Goal: Task Accomplishment & Management: Use online tool/utility

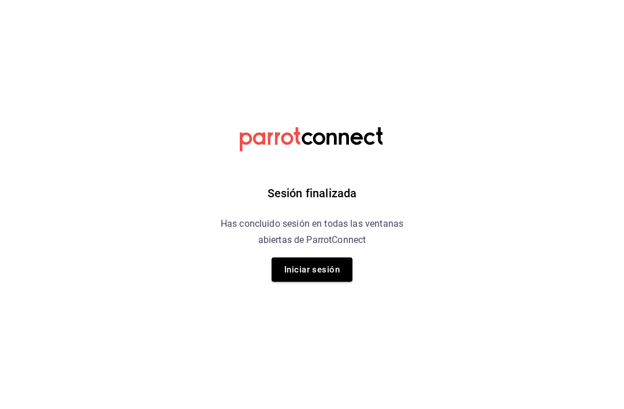
click at [334, 280] on button "Iniciar sesión" at bounding box center [312, 269] width 81 height 24
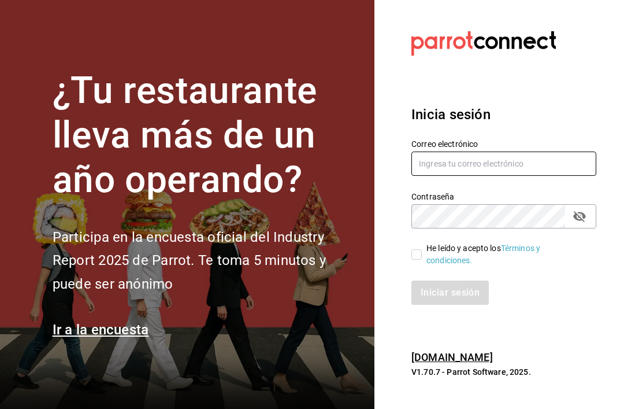
click at [517, 172] on input "text" at bounding box center [503, 163] width 185 height 24
type input "[EMAIL_ADDRESS][DOMAIN_NAME]"
click at [418, 259] on input "He leído y acepto los Términos y condiciones." at bounding box center [416, 254] width 10 height 10
checkbox input "true"
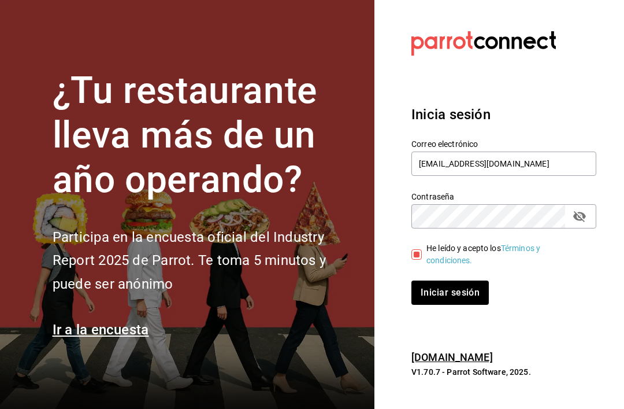
click at [456, 305] on button "Iniciar sesión" at bounding box center [449, 292] width 77 height 24
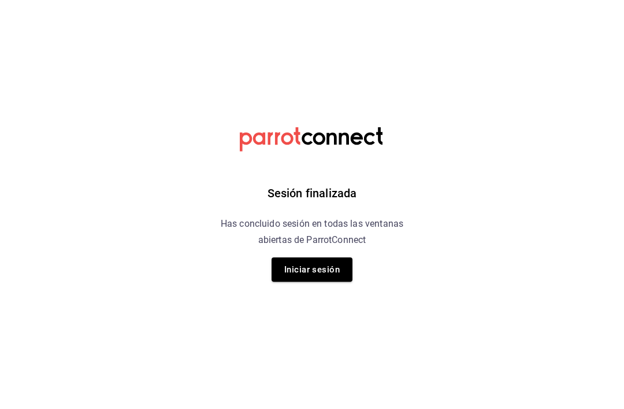
click at [334, 277] on button "Iniciar sesión" at bounding box center [312, 269] width 81 height 24
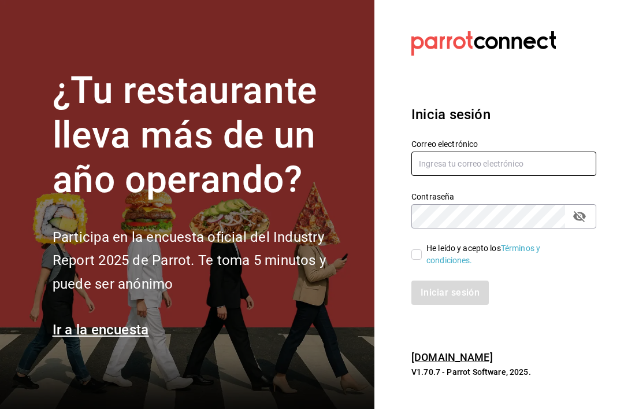
click at [557, 176] on input "text" at bounding box center [503, 163] width 185 height 24
type input "[EMAIL_ADDRESS][DOMAIN_NAME]"
click at [415, 259] on input "He leído y acepto los Términos y condiciones." at bounding box center [416, 254] width 10 height 10
checkbox input "true"
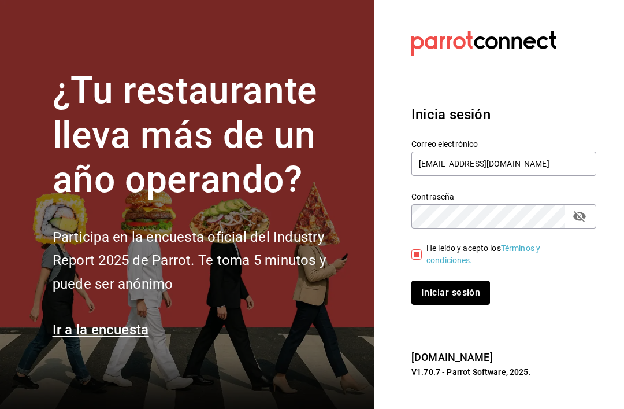
click at [455, 303] on button "Iniciar sesión" at bounding box center [450, 292] width 79 height 24
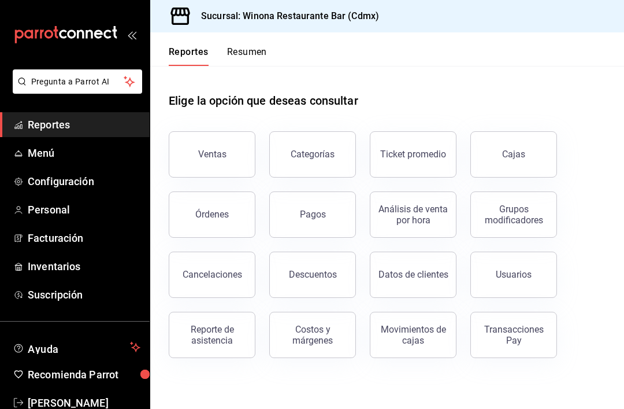
click at [71, 271] on span "Inventarios" at bounding box center [84, 266] width 113 height 16
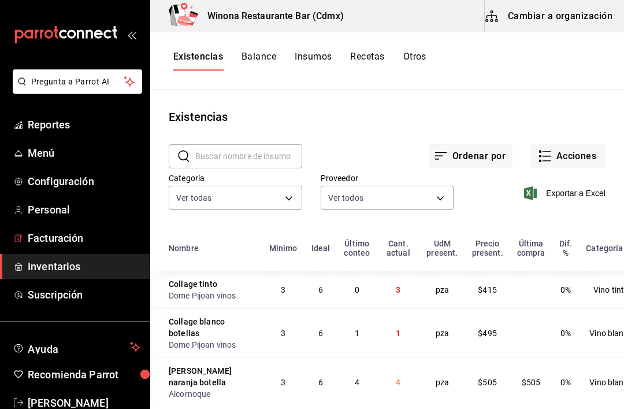
click at [84, 249] on link "Facturación" at bounding box center [75, 237] width 150 height 25
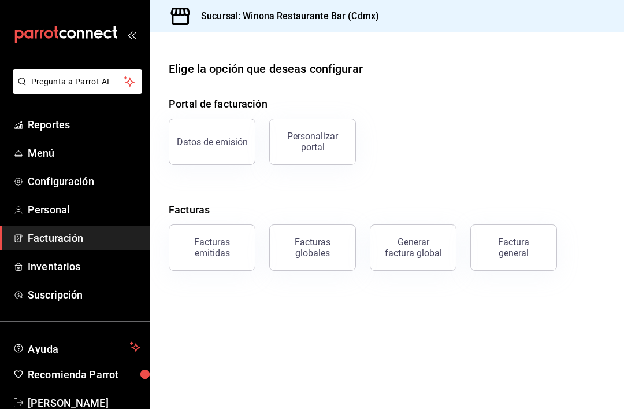
click at [84, 275] on link "Inventarios" at bounding box center [75, 266] width 150 height 25
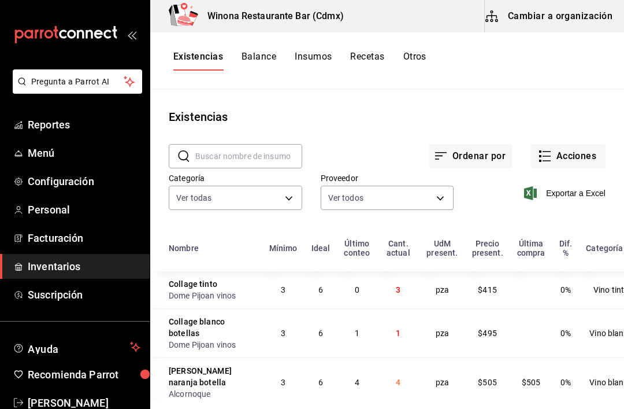
click at [589, 142] on div "Ordenar por Acciones" at bounding box center [453, 146] width 303 height 43
click at [576, 158] on button "Acciones" at bounding box center [568, 156] width 75 height 24
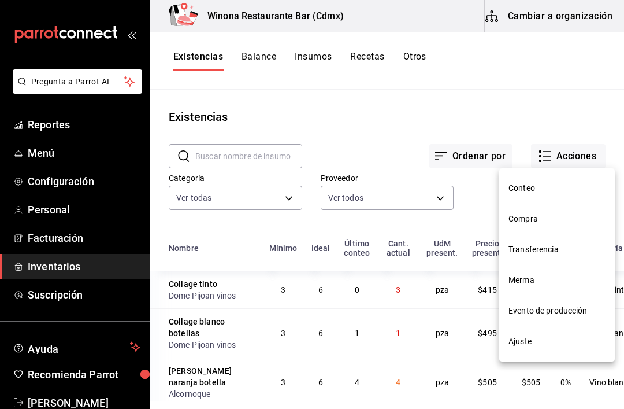
click at [556, 218] on span "Compra" at bounding box center [557, 219] width 97 height 12
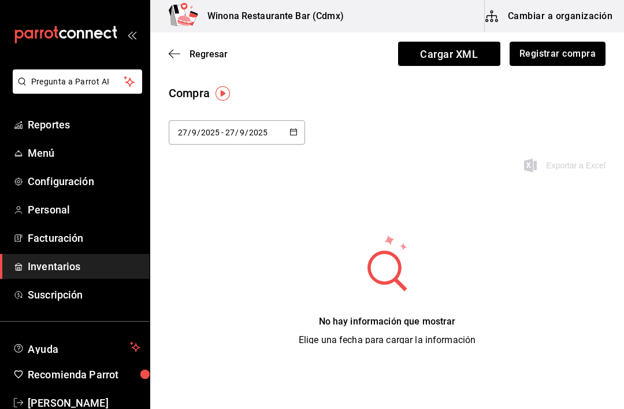
click at [600, 60] on button "Registrar compra" at bounding box center [558, 54] width 96 height 24
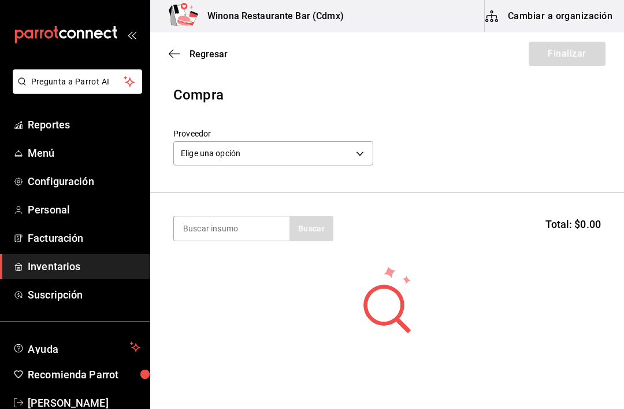
click at [372, 154] on body "Pregunta a Parrot AI Reportes Menú Configuración Personal Facturación Inventari…" at bounding box center [312, 171] width 624 height 343
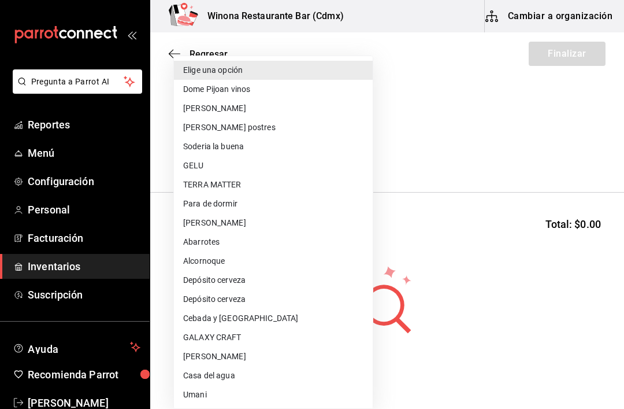
click at [256, 340] on li "GALAXY CRAFT" at bounding box center [273, 337] width 199 height 19
type input "856c2af6-beeb-4fad-8eac-c8c73284cea1"
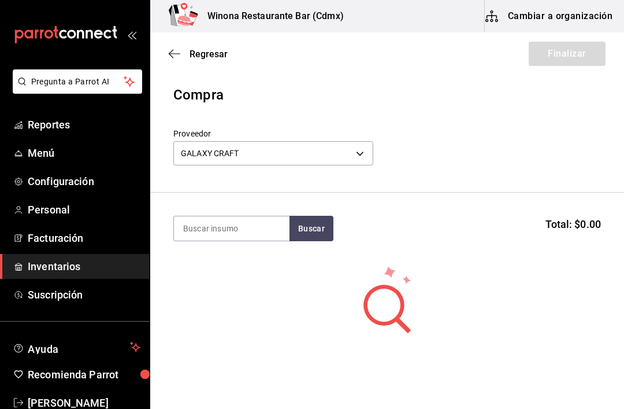
click at [257, 236] on input at bounding box center [232, 228] width 116 height 24
type input "Hombre"
click at [267, 273] on div "Botella - GALAXY CRAFT" at bounding box center [228, 275] width 90 height 12
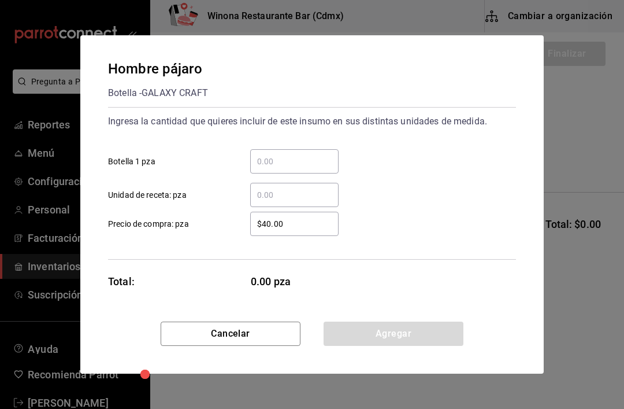
click at [315, 163] on input "​ Botella 1 pza" at bounding box center [294, 161] width 88 height 14
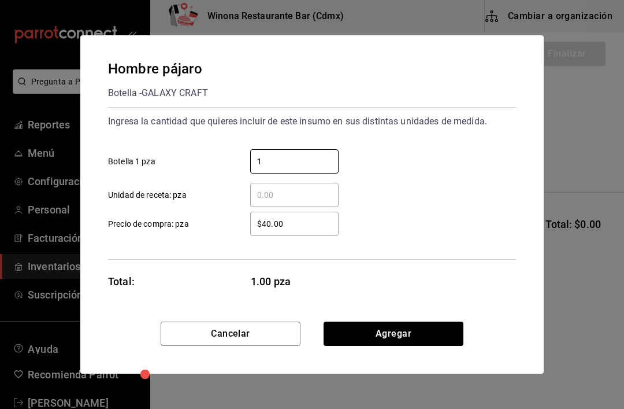
type input "10"
click at [431, 327] on button "Agregar" at bounding box center [394, 333] width 140 height 24
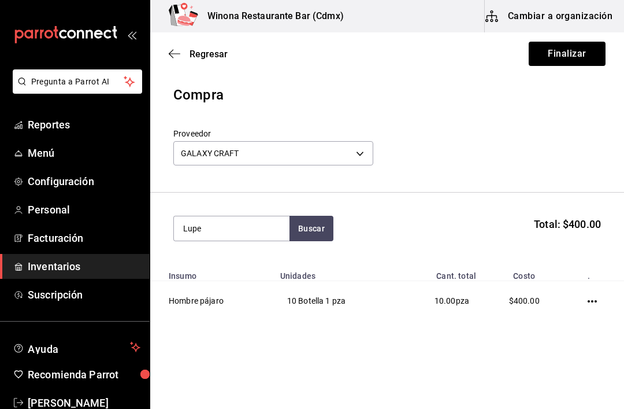
type input "Lupe"
click at [198, 262] on div "Súper Lupe" at bounding box center [228, 262] width 90 height 14
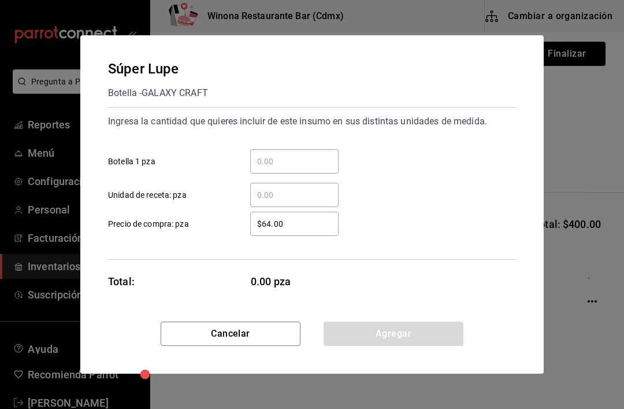
click at [328, 151] on div "​" at bounding box center [294, 161] width 88 height 24
click at [328, 154] on input "​ Botella 1 pza" at bounding box center [294, 161] width 88 height 14
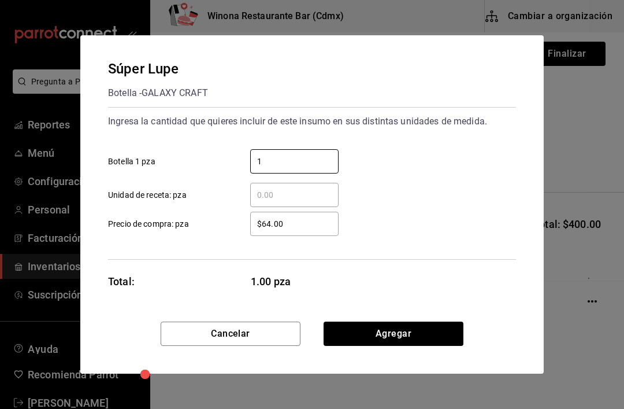
type input "10"
click at [415, 324] on button "Agregar" at bounding box center [394, 333] width 140 height 24
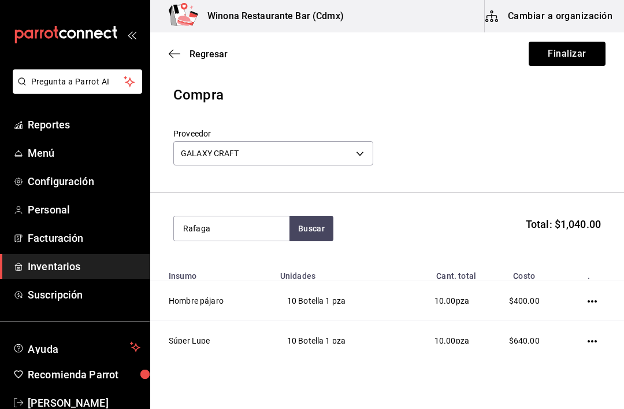
type input "Rafaga"
click at [243, 268] on div "Rafaga" at bounding box center [228, 262] width 90 height 14
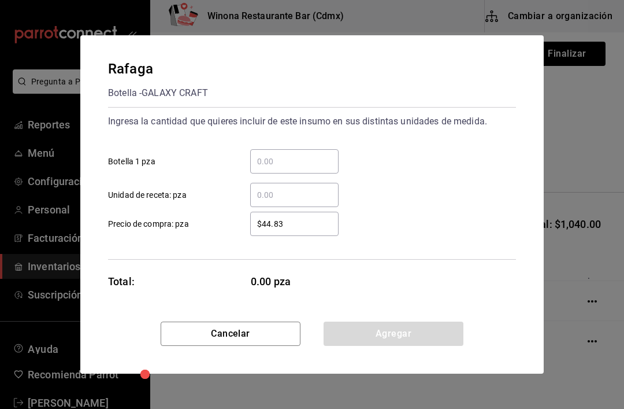
click at [317, 168] on input "​ Botella 1 pza" at bounding box center [294, 161] width 88 height 14
type input "5"
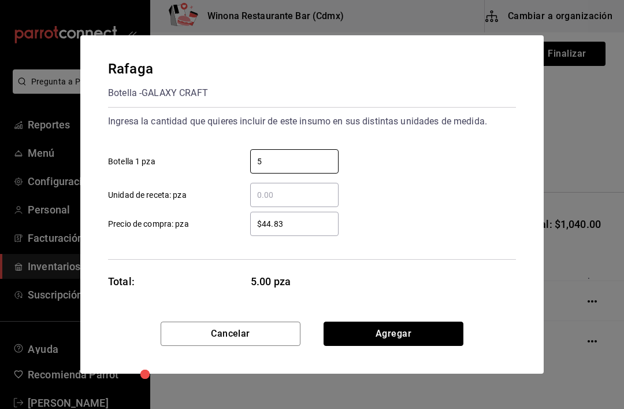
click at [433, 341] on button "Agregar" at bounding box center [394, 333] width 140 height 24
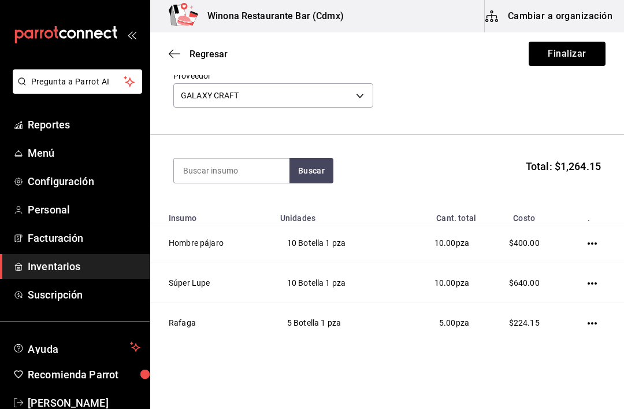
scroll to position [57, 0]
click at [581, 61] on button "Finalizar" at bounding box center [567, 54] width 77 height 24
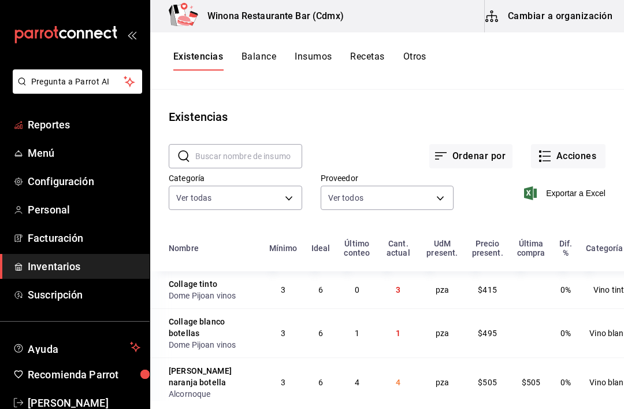
click at [80, 122] on span "Reportes" at bounding box center [84, 125] width 113 height 16
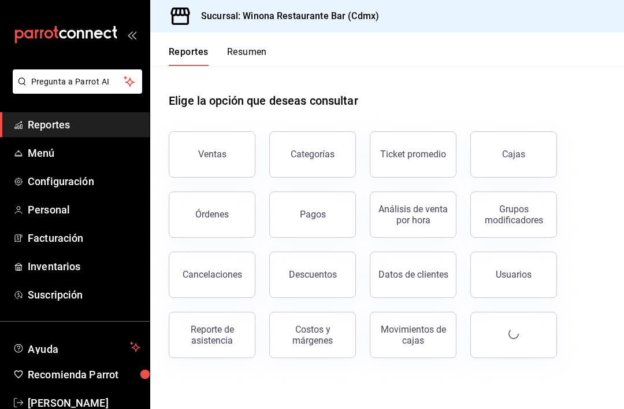
click at [58, 159] on span "Menú" at bounding box center [84, 153] width 113 height 16
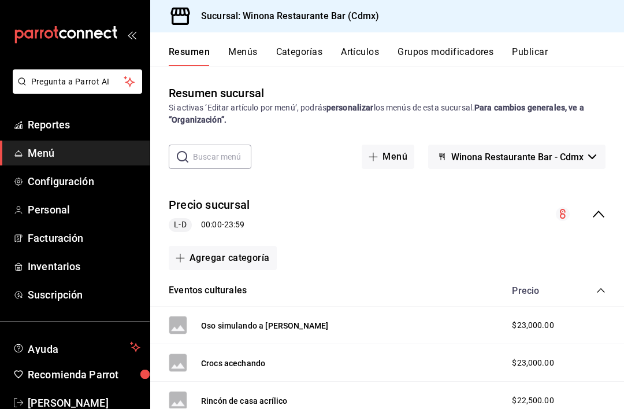
click at [54, 131] on span "Reportes" at bounding box center [84, 125] width 113 height 16
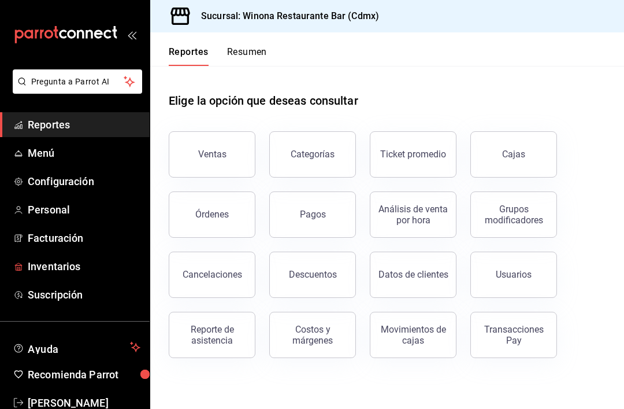
click at [79, 272] on span "Inventarios" at bounding box center [84, 266] width 113 height 16
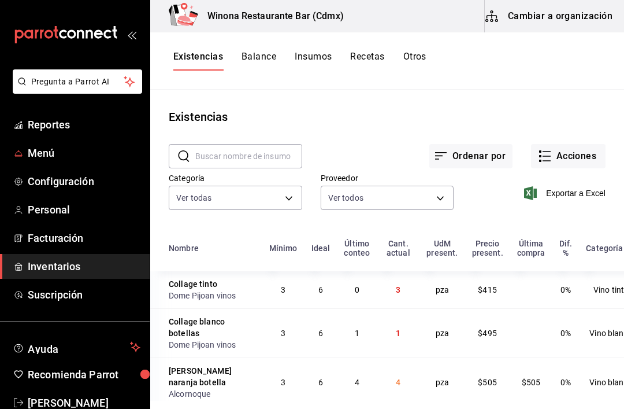
click at [54, 162] on link "Menú" at bounding box center [75, 152] width 150 height 25
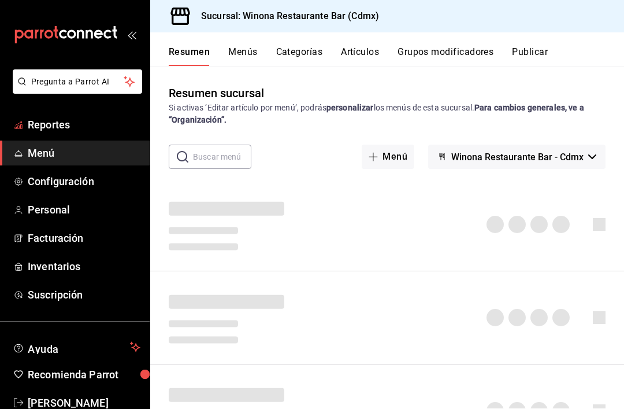
click at [67, 136] on link "Reportes" at bounding box center [75, 124] width 150 height 25
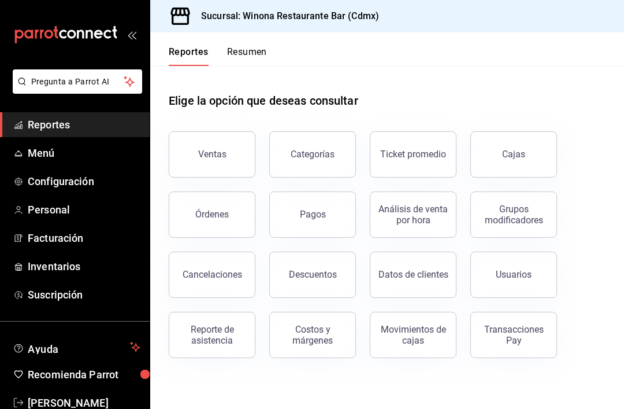
click at [29, 154] on span "Menú" at bounding box center [84, 153] width 113 height 16
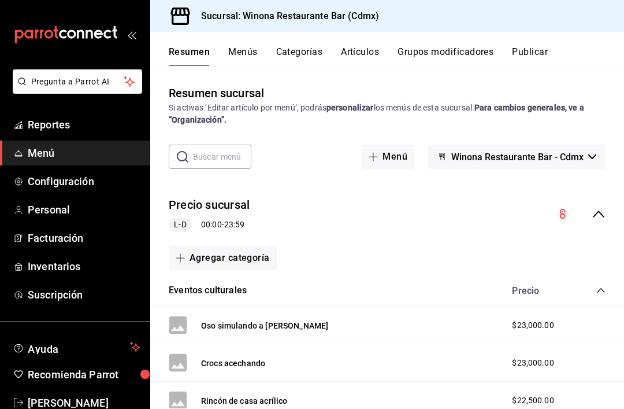
click at [375, 52] on button "Artículos" at bounding box center [360, 56] width 38 height 20
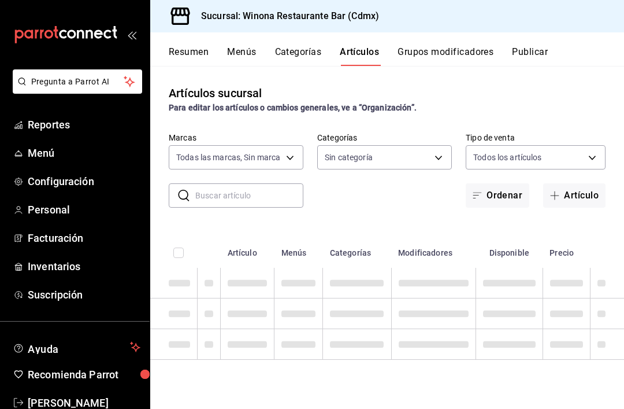
type input "908d6df4-2f26-4775-af38-303bc5da28fc"
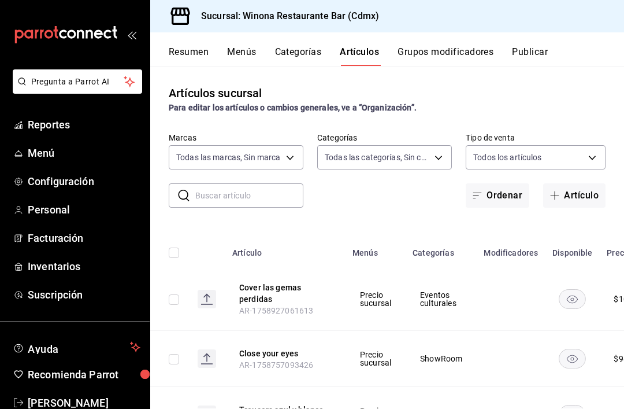
type input "d988eb86-8b76-456a-932a-bba2e53dadab,5bf03305-0487-47d5-9649-1ba07f098c26,e7b73…"
click at [277, 196] on input "text" at bounding box center [249, 195] width 108 height 23
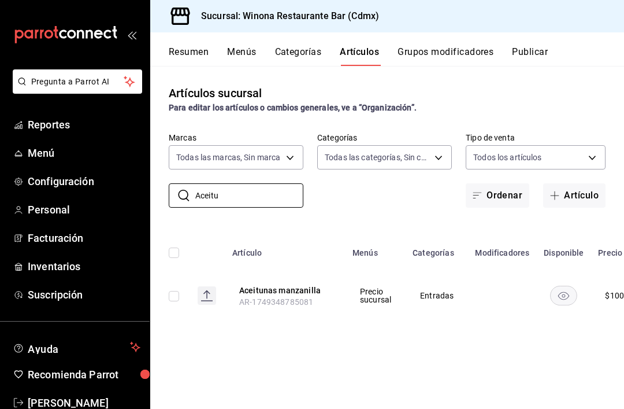
type input "Aceitu"
click at [480, 290] on td at bounding box center [502, 295] width 68 height 55
click at [467, 309] on td "Entradas" at bounding box center [437, 295] width 62 height 55
click at [466, 309] on td "Entradas" at bounding box center [437, 295] width 62 height 55
click at [381, 307] on td "Precio sucursal" at bounding box center [376, 295] width 60 height 55
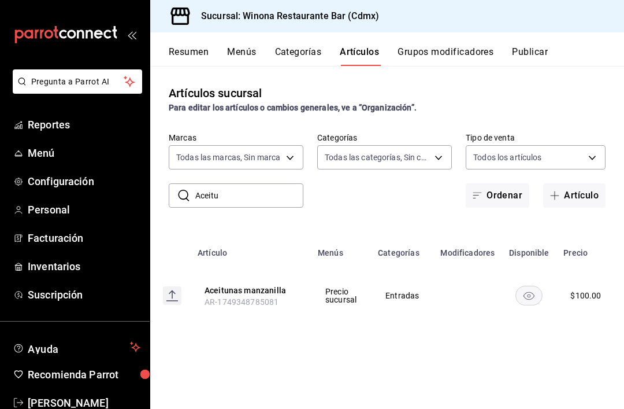
scroll to position [0, 49]
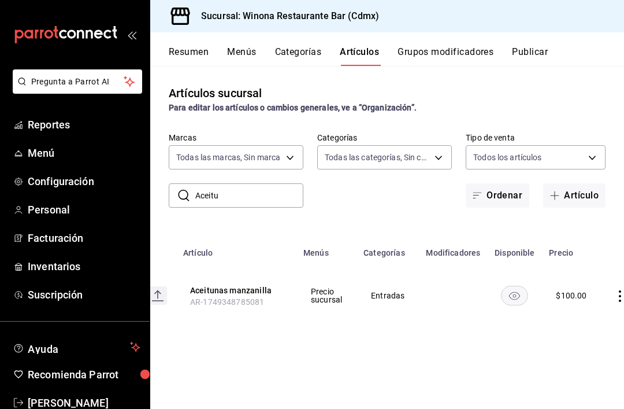
click at [620, 298] on icon "actions" at bounding box center [620, 296] width 12 height 12
click at [590, 328] on span "Editar" at bounding box center [583, 322] width 30 height 12
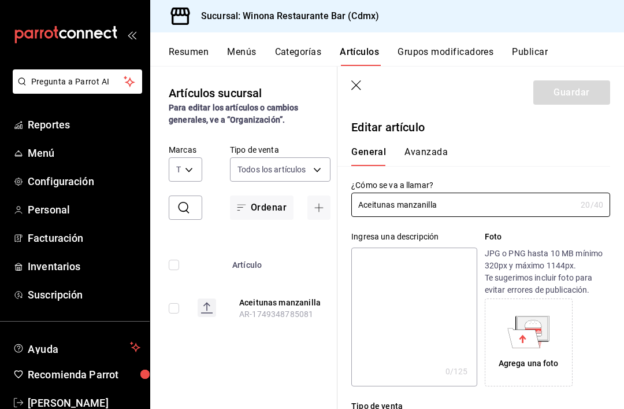
type input "$100.00"
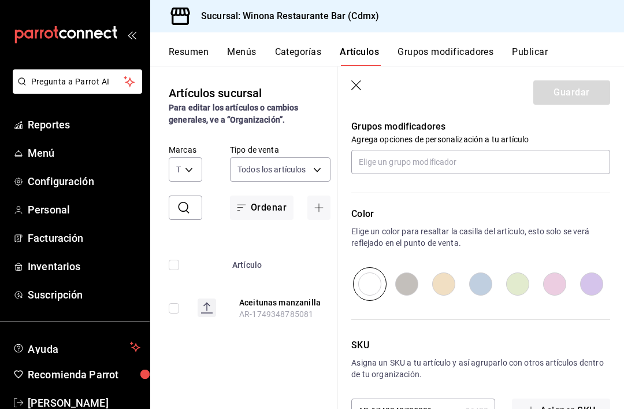
scroll to position [37, 0]
click at [353, 90] on icon "button" at bounding box center [357, 86] width 12 height 12
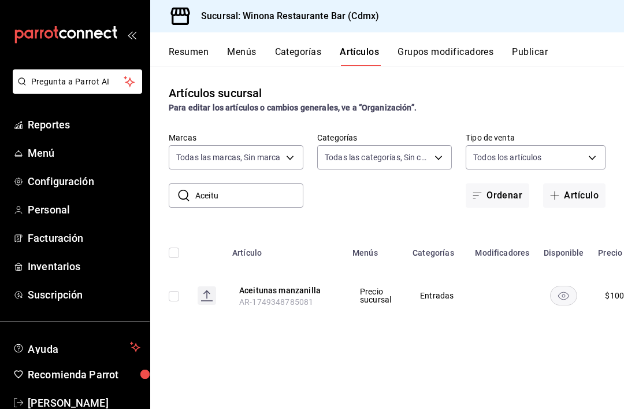
click at [361, 103] on strong "Para editar los artículos o cambios generales, ve a “Organización”." at bounding box center [293, 107] width 248 height 9
click at [276, 184] on input "Aceitu" at bounding box center [249, 195] width 108 height 23
type input "A"
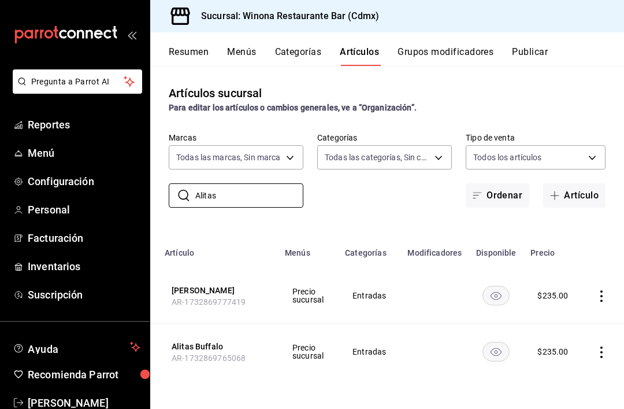
scroll to position [0, 67]
click at [291, 184] on input "Alitas" at bounding box center [249, 195] width 108 height 23
type input "A"
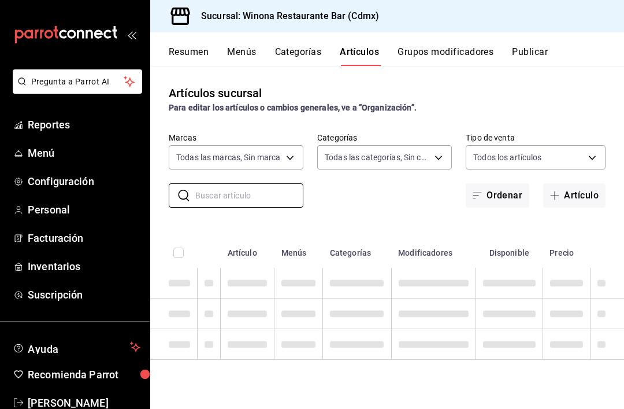
scroll to position [0, 0]
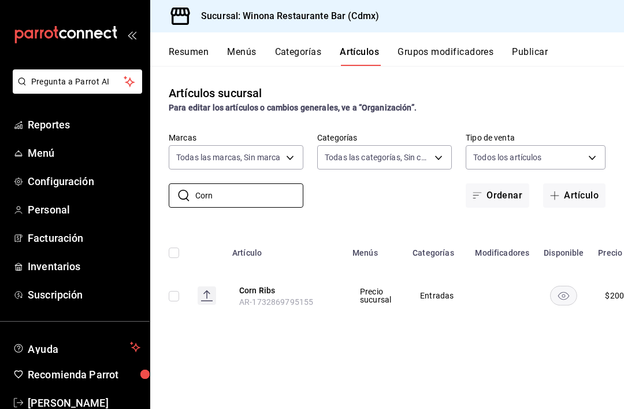
click at [295, 184] on input "Corn" at bounding box center [249, 195] width 108 height 23
type input "C"
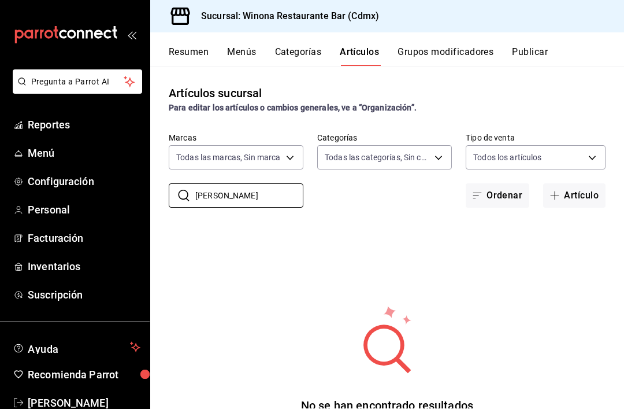
click at [278, 184] on input "Palomo" at bounding box center [249, 195] width 108 height 23
type input "P"
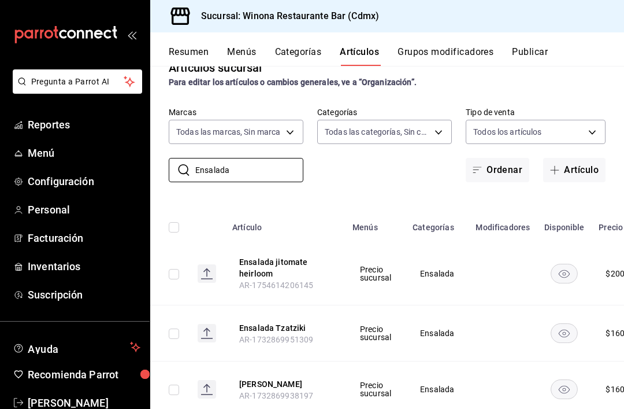
scroll to position [25, 0]
click at [259, 159] on input "Ensalada" at bounding box center [249, 170] width 108 height 23
type input "E"
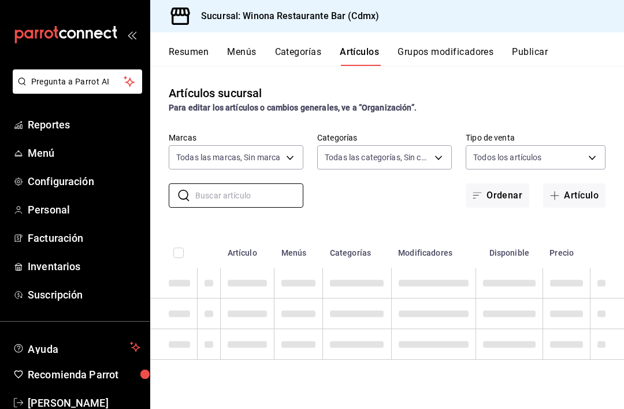
scroll to position [0, 0]
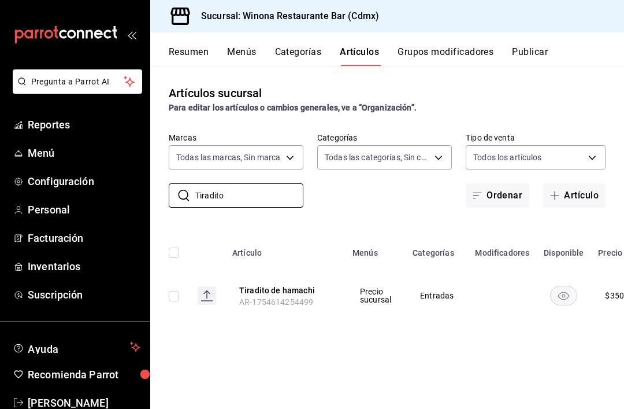
click at [285, 184] on input "Tiradito" at bounding box center [249, 195] width 108 height 23
type input "T"
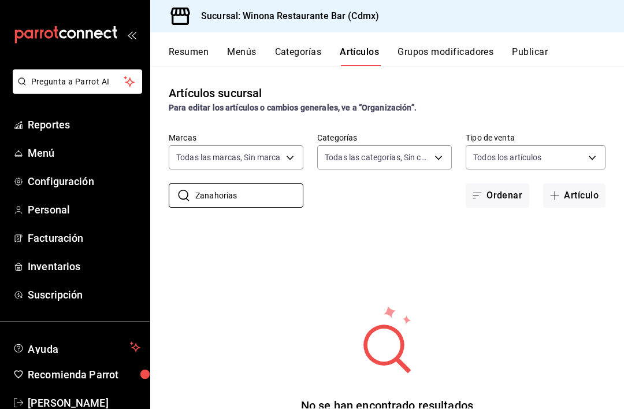
click at [273, 184] on input "Zanahorias" at bounding box center [249, 195] width 108 height 23
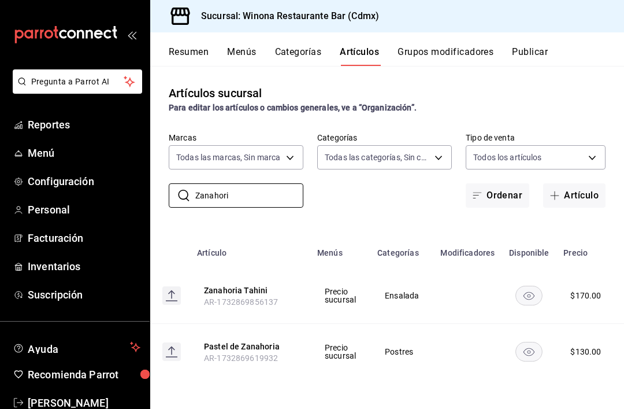
scroll to position [0, 35]
click at [288, 184] on input "Zanahori" at bounding box center [249, 195] width 108 height 23
type input "Z"
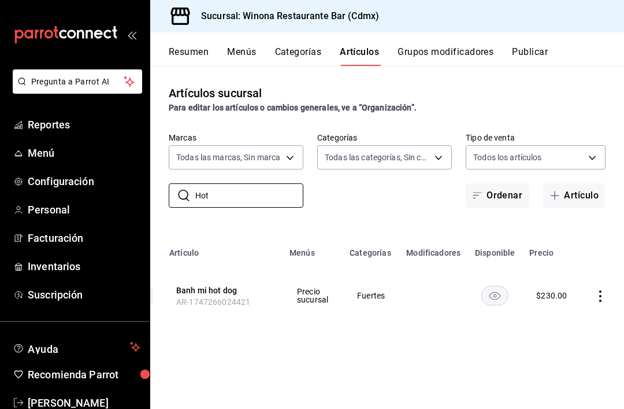
scroll to position [0, 62]
click at [272, 184] on input "Hot" at bounding box center [249, 195] width 108 height 23
type input "H"
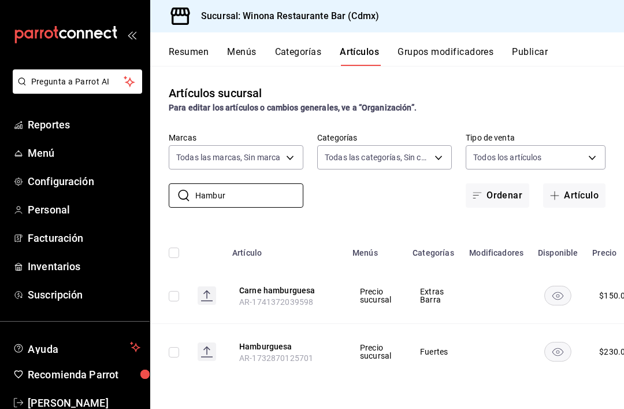
scroll to position [0, 0]
click at [272, 184] on input "Hambur" at bounding box center [249, 195] width 108 height 23
click at [281, 184] on input "Hambur" at bounding box center [249, 195] width 108 height 23
type input "H"
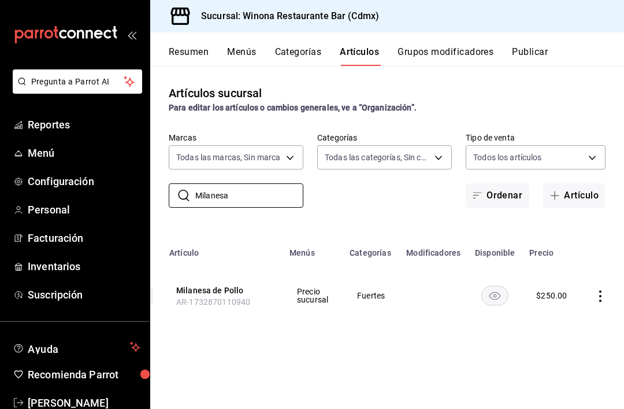
scroll to position [0, 62]
click at [291, 184] on input "Milanesa" at bounding box center [249, 195] width 108 height 23
click at [273, 184] on input "Milanesa" at bounding box center [249, 195] width 108 height 23
type input "M"
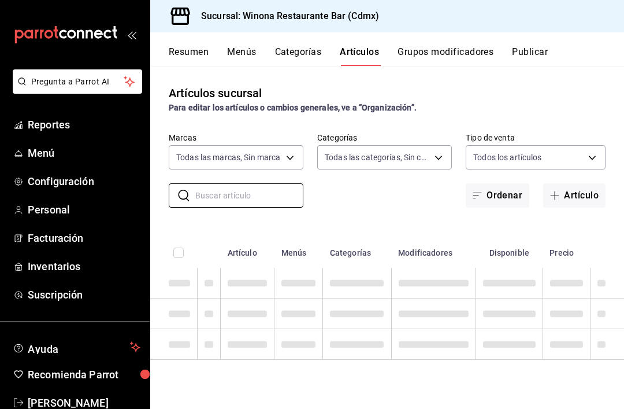
scroll to position [0, 0]
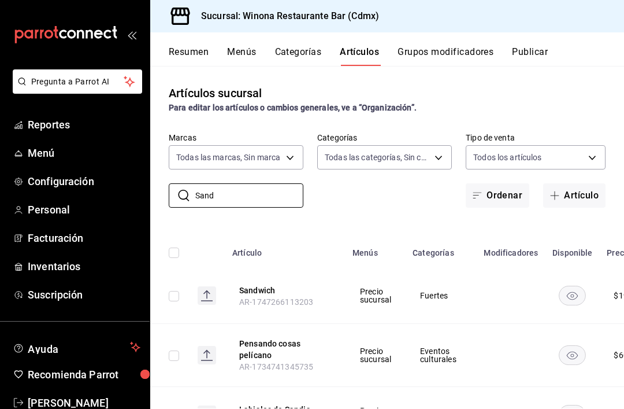
click at [276, 184] on input "Sand" at bounding box center [249, 195] width 108 height 23
type input "S"
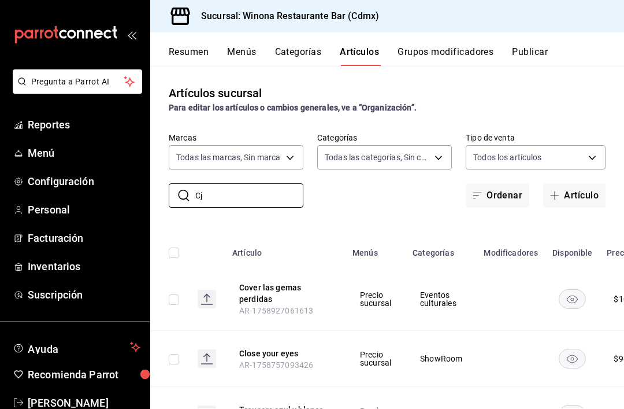
type input "C"
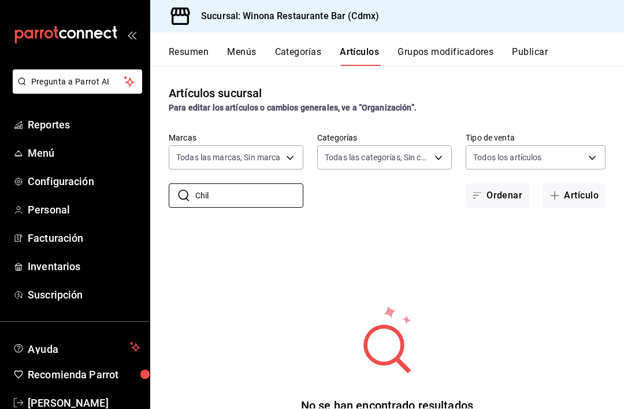
type input "Chila"
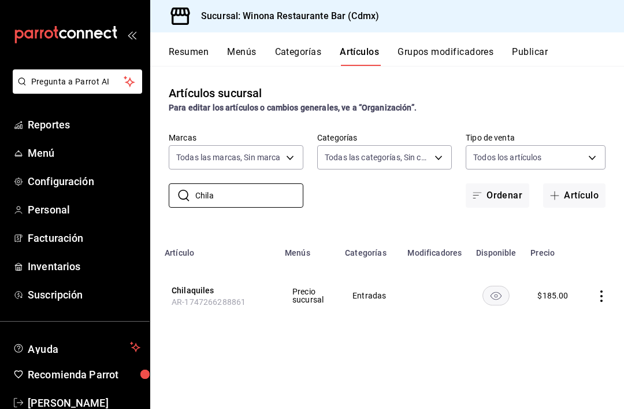
scroll to position [0, 67]
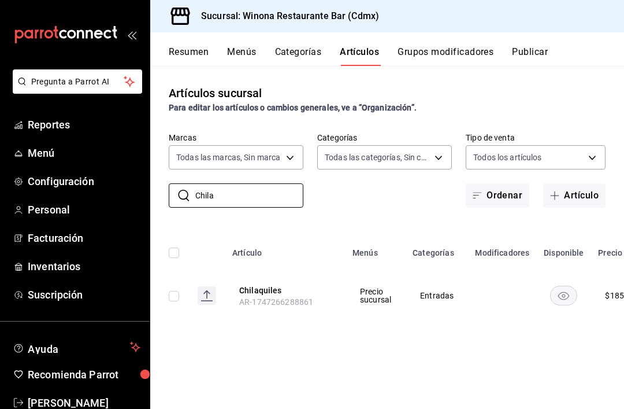
scroll to position [0, 67]
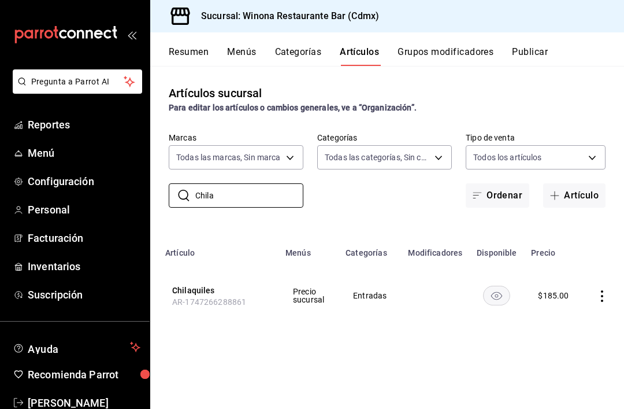
click at [279, 184] on input "Chila" at bounding box center [249, 195] width 108 height 23
type input "C"
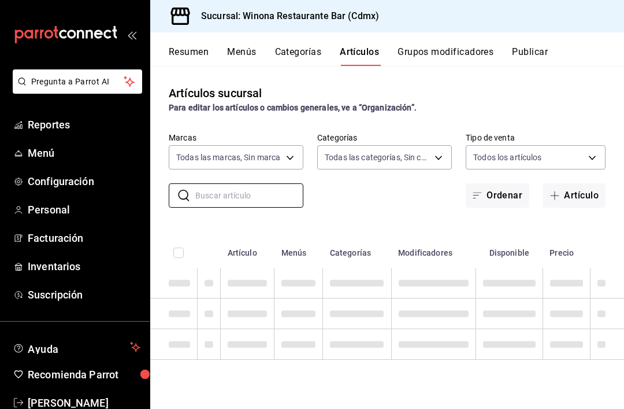
scroll to position [0, 0]
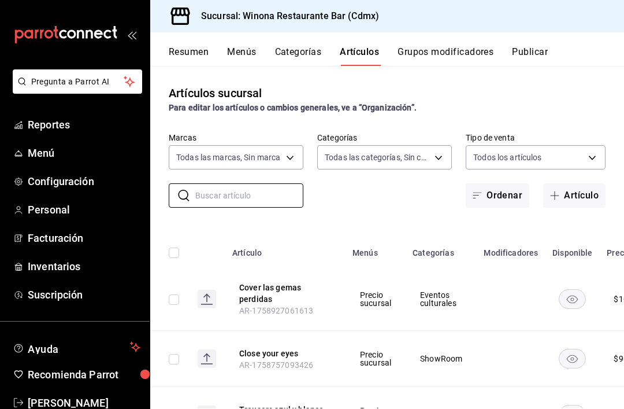
type input "A"
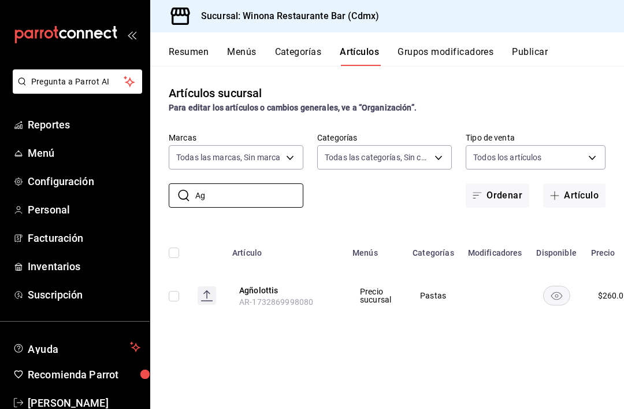
type input "A"
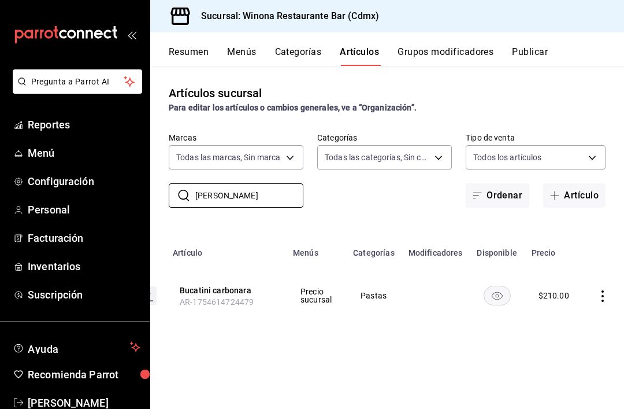
scroll to position [0, 60]
click at [608, 268] on td at bounding box center [605, 295] width 44 height 55
click at [605, 290] on icon "actions" at bounding box center [603, 296] width 12 height 12
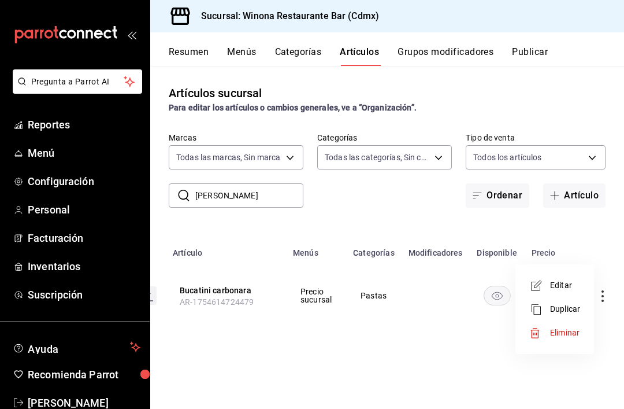
click at [577, 285] on span "Editar" at bounding box center [565, 285] width 30 height 12
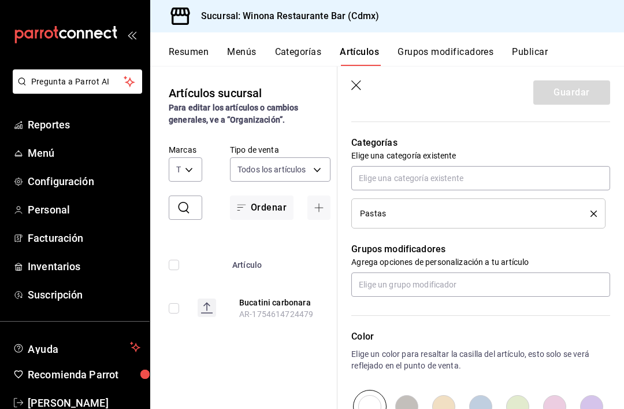
scroll to position [395, 0]
click at [357, 90] on icon "button" at bounding box center [357, 86] width 12 height 12
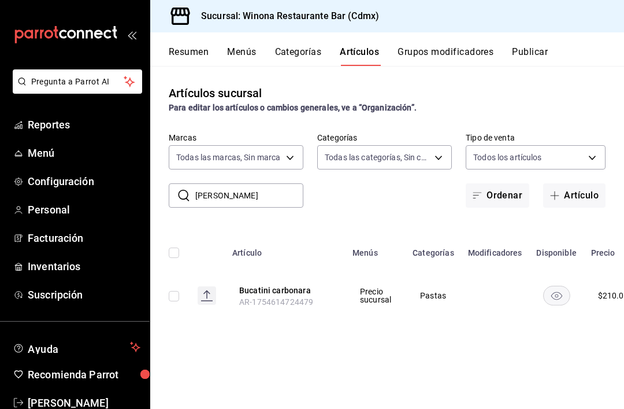
click at [276, 206] on input "Bucat" at bounding box center [249, 195] width 108 height 23
type input "B"
click at [277, 199] on input "Penne" at bounding box center [249, 195] width 108 height 23
type input "P"
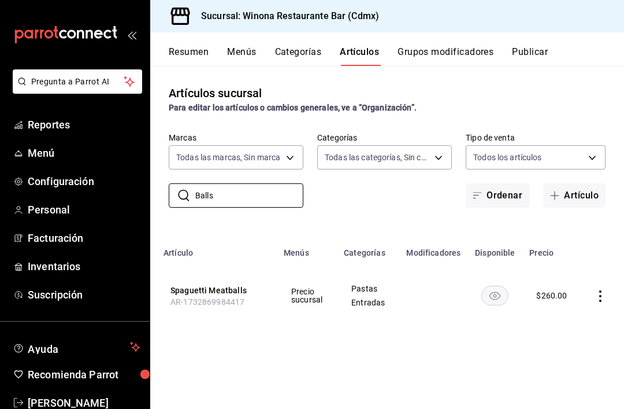
scroll to position [0, 67]
click at [280, 207] on input "Balls" at bounding box center [249, 195] width 108 height 23
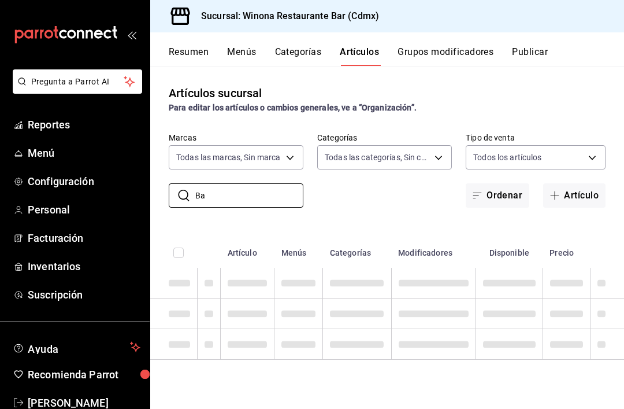
type input "B"
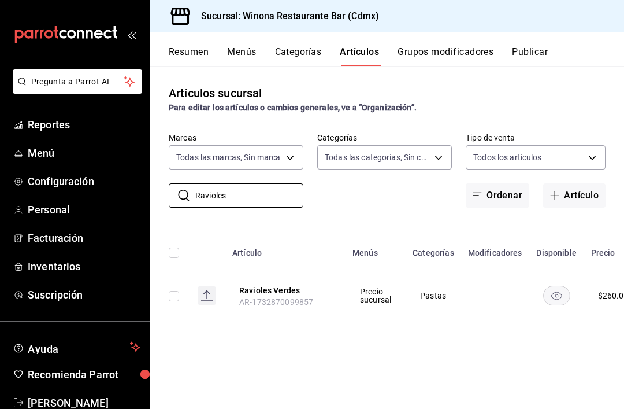
click at [298, 205] on input "Ravioles" at bounding box center [249, 195] width 108 height 23
click at [266, 195] on input "Ravioles" at bounding box center [249, 195] width 108 height 23
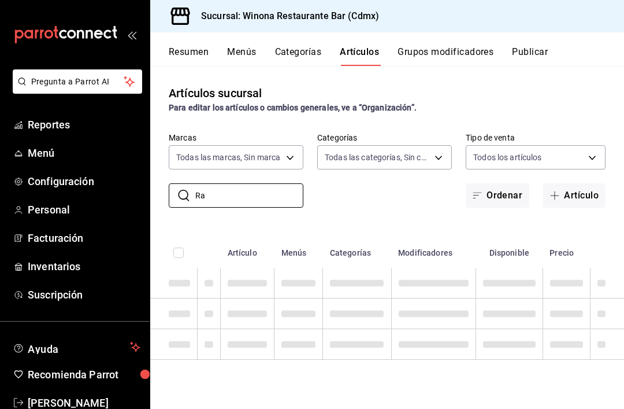
type input "R"
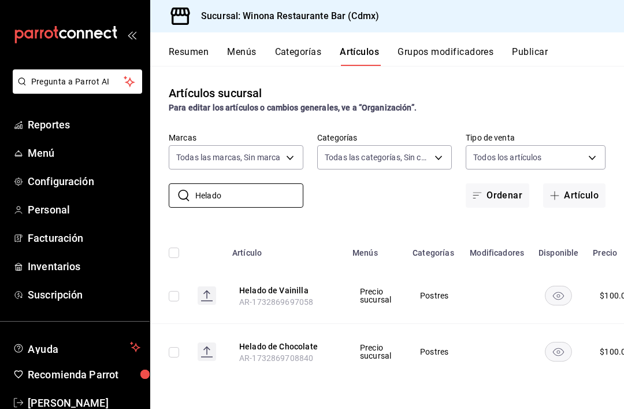
scroll to position [37, 0]
click at [281, 184] on input "Helado" at bounding box center [249, 195] width 108 height 23
type input "H"
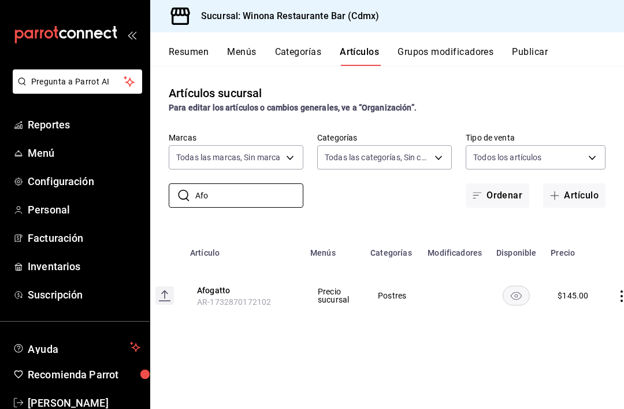
scroll to position [0, 41]
click at [224, 184] on input "Afo" at bounding box center [249, 195] width 108 height 23
type input "A"
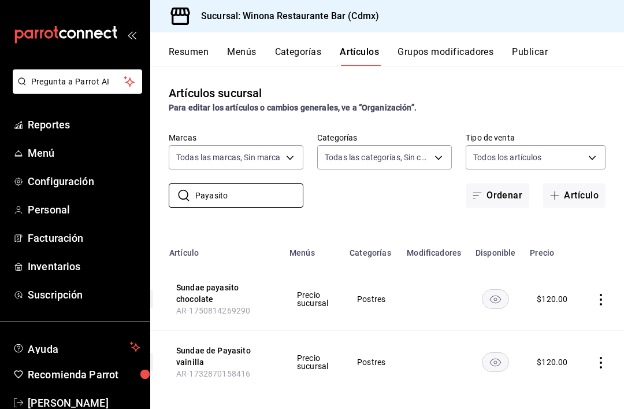
scroll to position [0, 62]
click at [292, 184] on input "Payasito" at bounding box center [249, 195] width 108 height 23
type input "P"
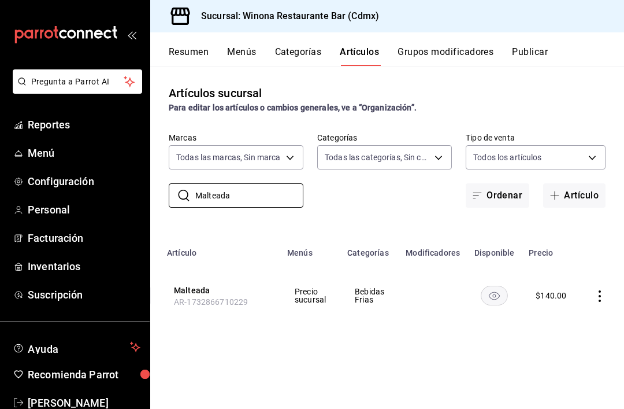
scroll to position [0, 64]
click at [273, 184] on input "Malteada" at bounding box center [249, 195] width 108 height 23
type input "M"
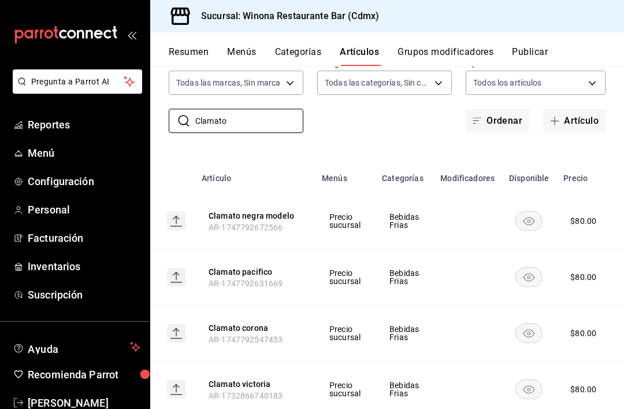
scroll to position [74, 0]
click at [288, 110] on input "Clamato" at bounding box center [249, 121] width 108 height 23
type input "C"
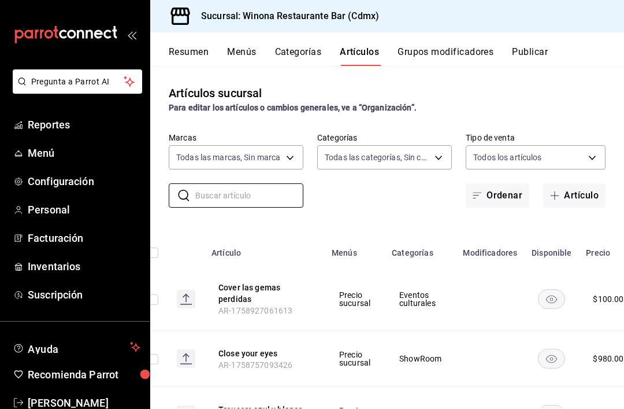
scroll to position [0, 0]
click at [283, 184] on input "text" at bounding box center [249, 195] width 108 height 23
click at [65, 127] on span "Reportes" at bounding box center [84, 125] width 113 height 16
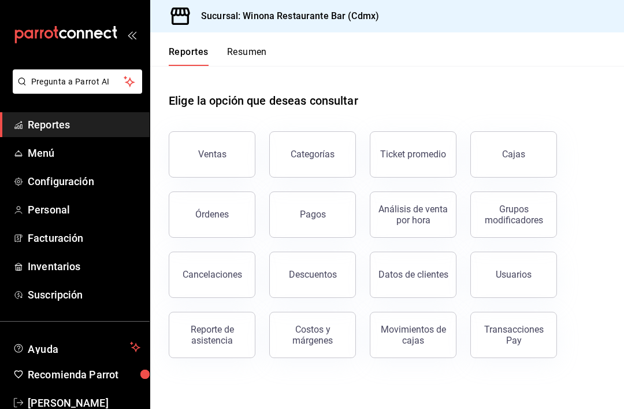
click at [242, 134] on button "Ventas" at bounding box center [212, 154] width 87 height 46
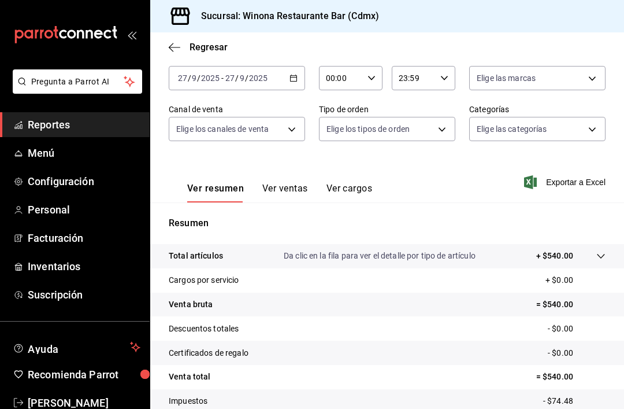
scroll to position [42, 0]
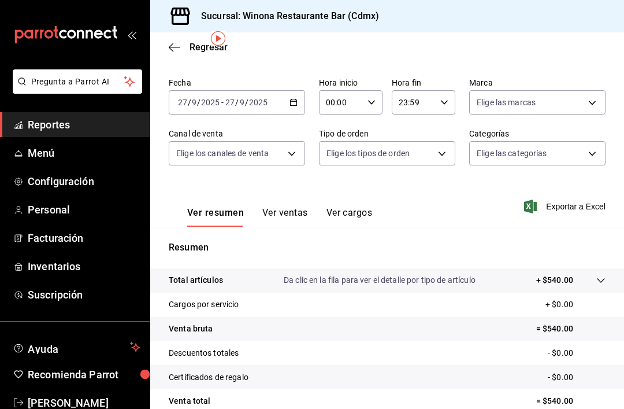
click at [295, 105] on \(Stroke\) "button" at bounding box center [293, 102] width 7 height 6
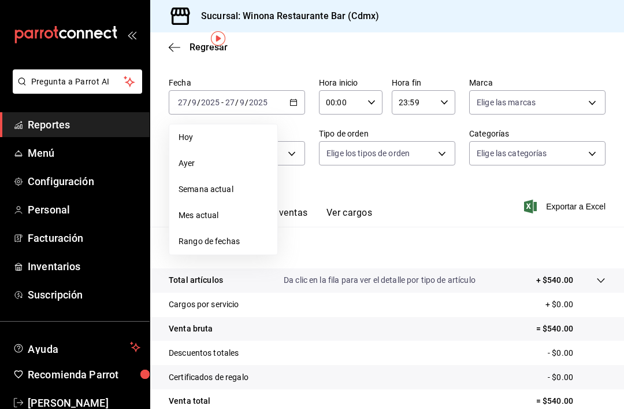
click at [238, 243] on span "Rango de fechas" at bounding box center [224, 241] width 90 height 12
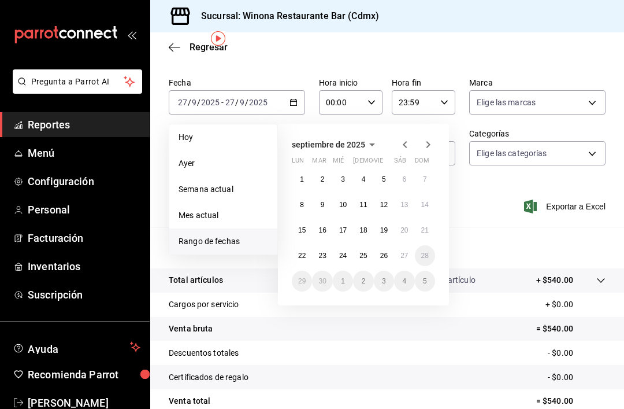
click at [404, 150] on icon "button" at bounding box center [405, 145] width 14 height 14
click at [383, 188] on button "1" at bounding box center [384, 179] width 20 height 21
click at [428, 150] on icon "button" at bounding box center [428, 145] width 14 height 14
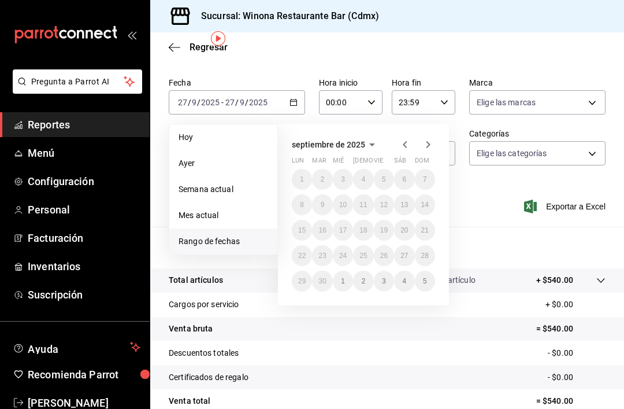
click at [409, 146] on icon "button" at bounding box center [405, 145] width 14 height 14
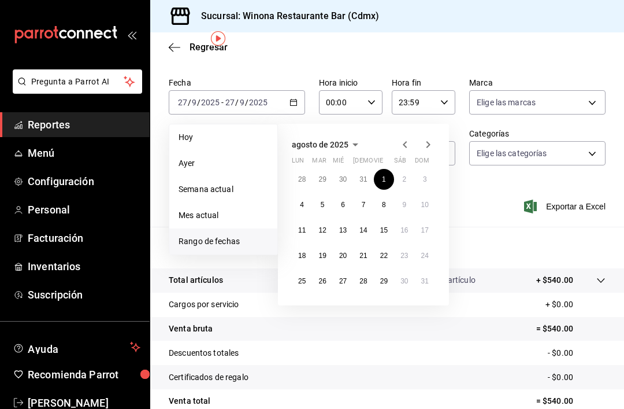
click at [462, 40] on div "Regresar" at bounding box center [387, 46] width 474 height 29
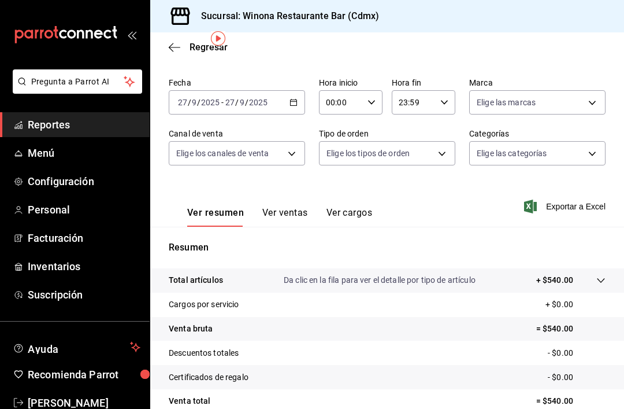
click at [175, 51] on icon "button" at bounding box center [175, 47] width 12 height 10
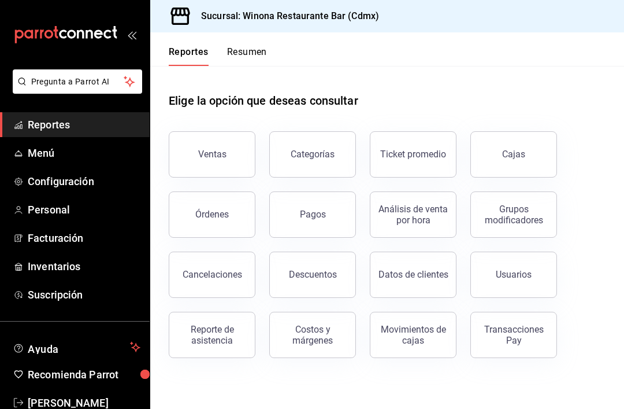
scroll to position [26, 0]
click at [49, 162] on link "Menú" at bounding box center [75, 152] width 150 height 25
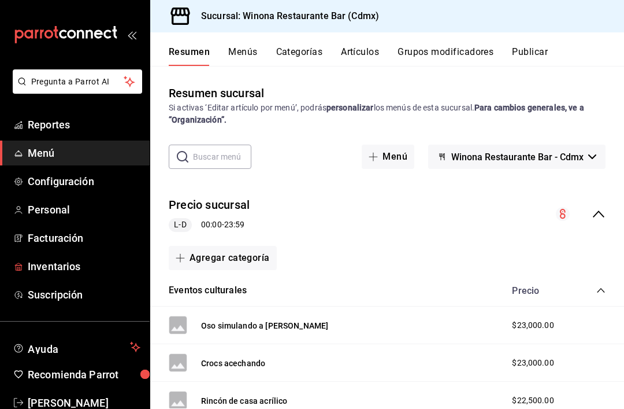
click at [71, 275] on link "Inventarios" at bounding box center [75, 266] width 150 height 25
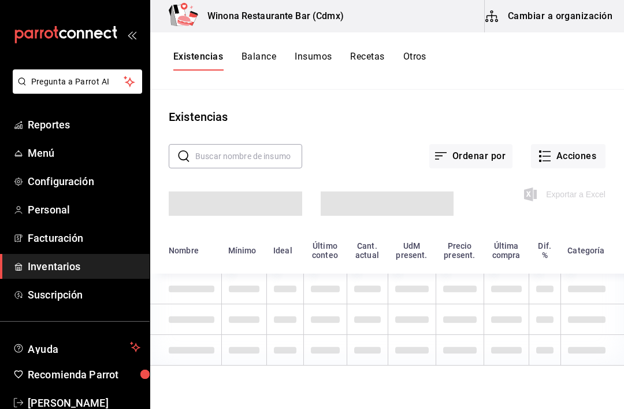
click at [579, 144] on button "Acciones" at bounding box center [568, 156] width 75 height 24
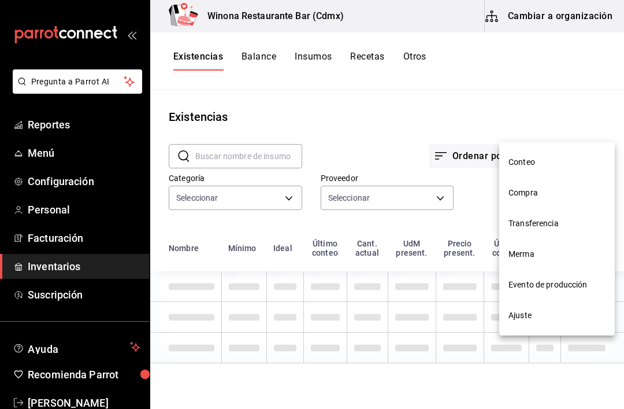
type input "d5d5ccbf-6c83-445a-b1af-aa1f5d79509c,28f566fe-af2c-447c-bc80-996e0bbe8d6b,895f2…"
type input "223bd487-fc27-436d-8453-fe16581c9e4f,234606f5-758d-4334-a5ed-e3acaa6ed831,bdb65…"
click at [70, 134] on div at bounding box center [312, 204] width 624 height 409
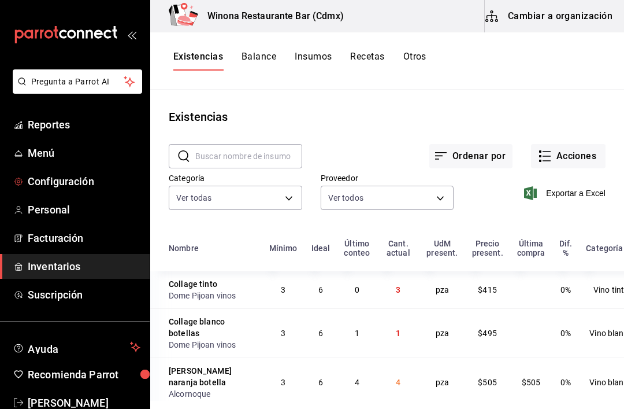
click at [87, 184] on span "Configuración" at bounding box center [84, 181] width 113 height 16
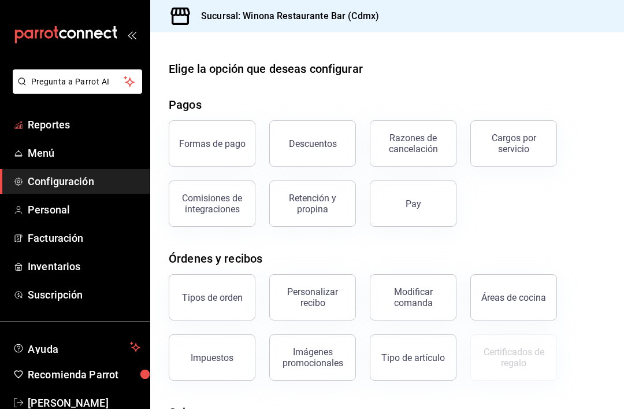
click at [74, 120] on span "Reportes" at bounding box center [84, 125] width 113 height 16
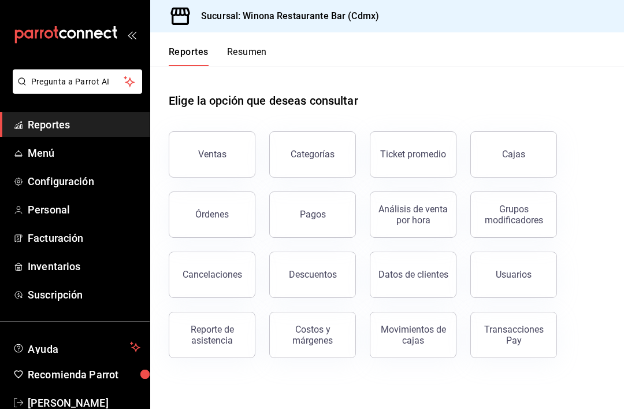
click at [264, 47] on button "Resumen" at bounding box center [247, 56] width 40 height 20
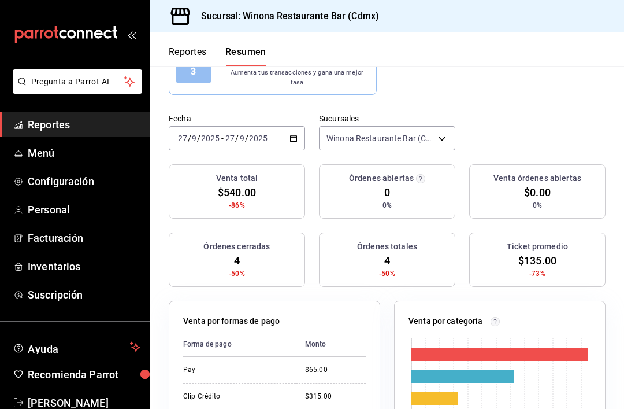
scroll to position [103, 0]
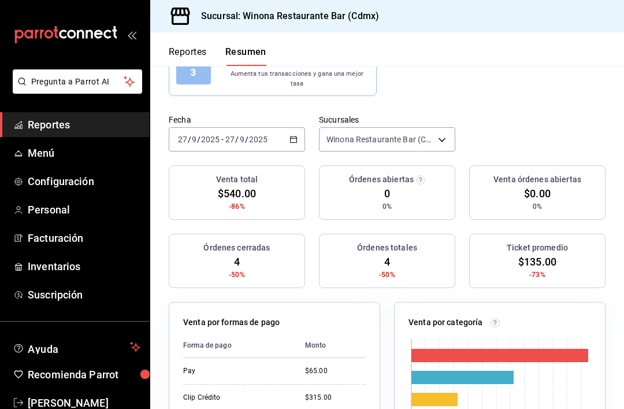
click at [281, 133] on div "2025-09-27 27 / 9 / 2025 - 2025-09-27 27 / 9 / 2025" at bounding box center [237, 139] width 136 height 24
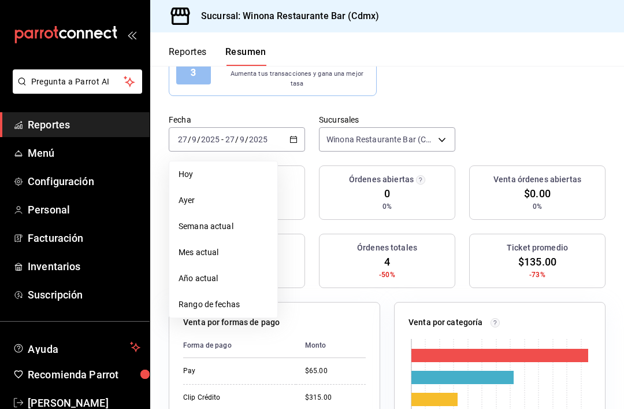
click at [222, 277] on li "Año actual" at bounding box center [223, 278] width 108 height 26
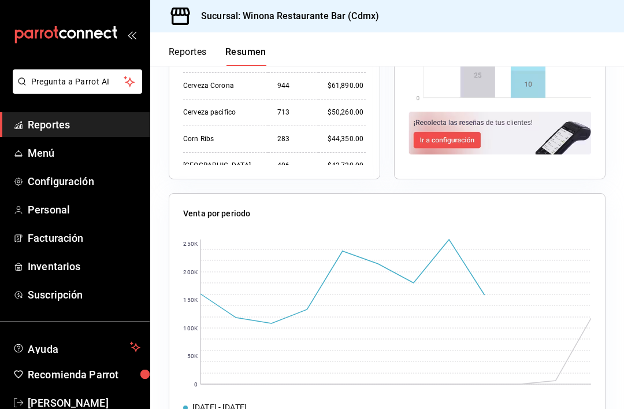
scroll to position [0, 0]
click at [459, 132] on img at bounding box center [500, 133] width 183 height 43
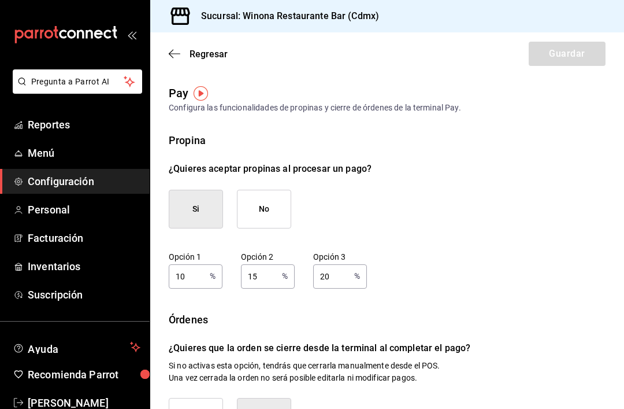
click at [178, 58] on icon "button" at bounding box center [175, 54] width 12 height 10
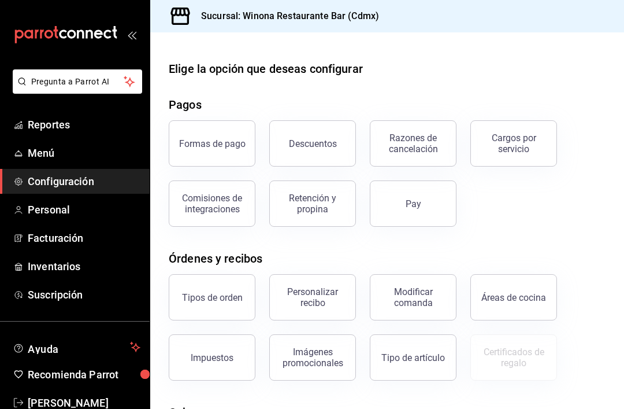
click at [62, 123] on span "Reportes" at bounding box center [84, 125] width 113 height 16
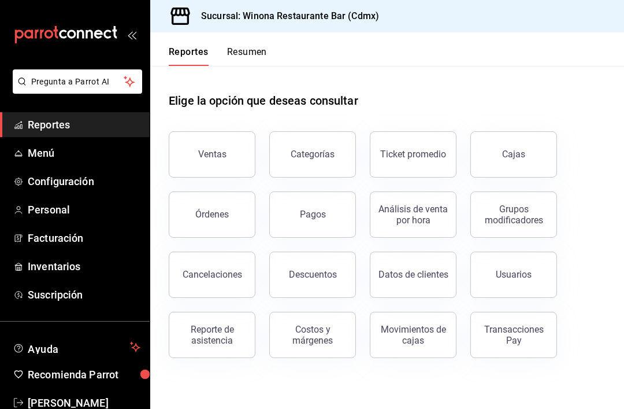
click at [264, 55] on button "Resumen" at bounding box center [247, 56] width 40 height 20
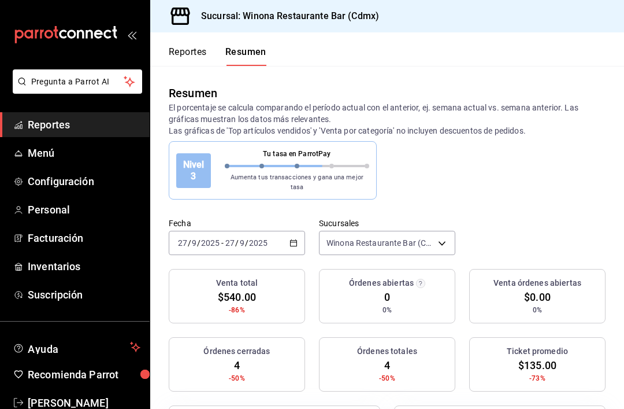
click at [296, 239] on icon "button" at bounding box center [294, 243] width 8 height 8
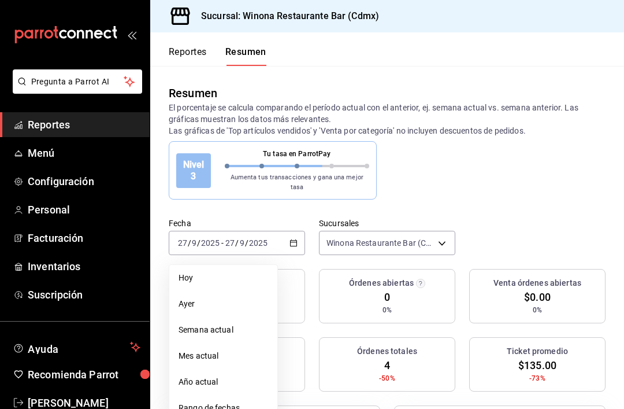
click at [243, 405] on li "Rango de fechas" at bounding box center [223, 408] width 108 height 26
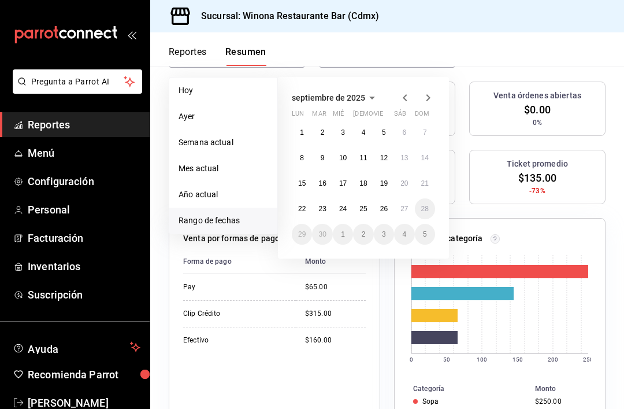
scroll to position [181, 0]
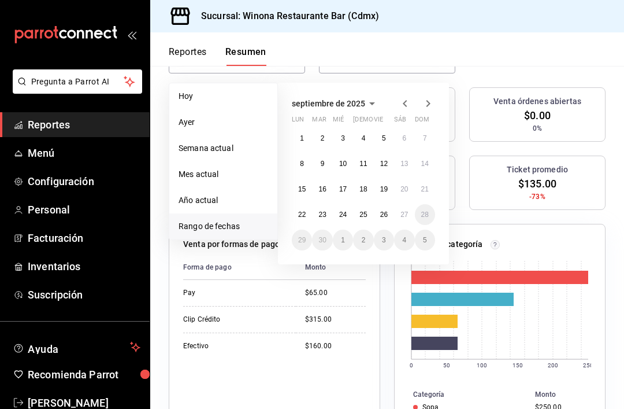
click at [235, 196] on span "Año actual" at bounding box center [224, 200] width 90 height 12
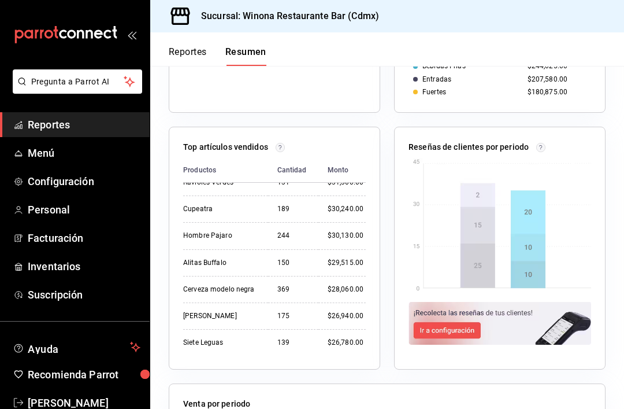
scroll to position [359, 0]
click at [204, 56] on button "Reportes" at bounding box center [188, 56] width 38 height 20
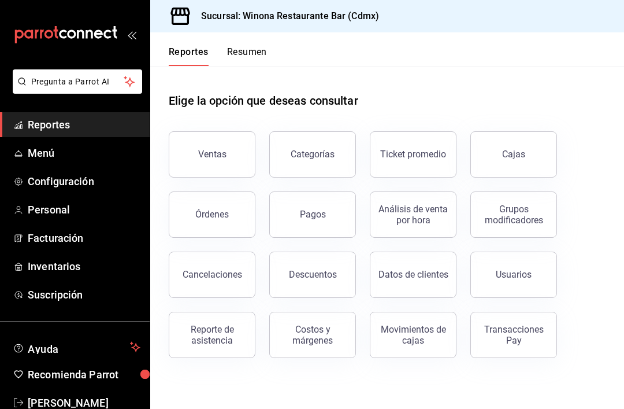
click at [231, 226] on button "Órdenes" at bounding box center [212, 214] width 87 height 46
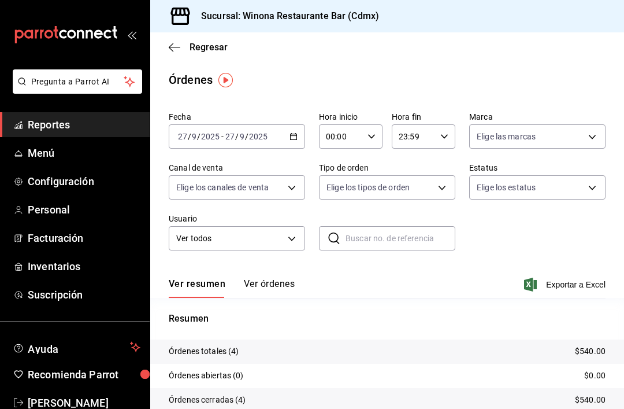
click at [295, 139] on icon "button" at bounding box center [294, 136] width 8 height 8
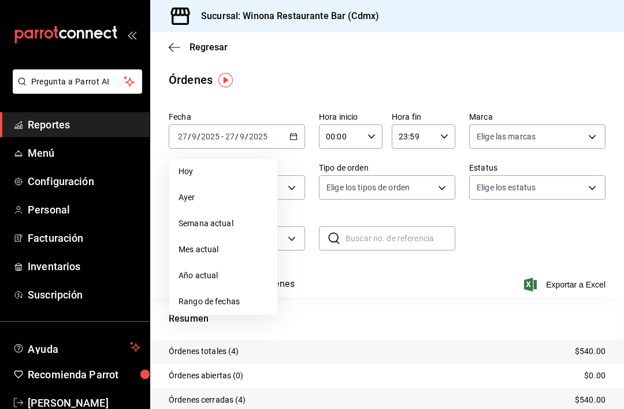
click at [238, 276] on span "Año actual" at bounding box center [224, 275] width 90 height 12
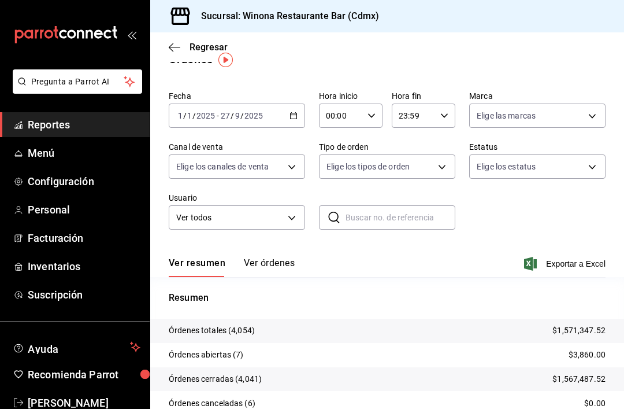
scroll to position [20, 0]
click at [281, 218] on body "Pregunta a Parrot AI Reportes Menú Configuración Personal Facturación Inventari…" at bounding box center [312, 204] width 624 height 409
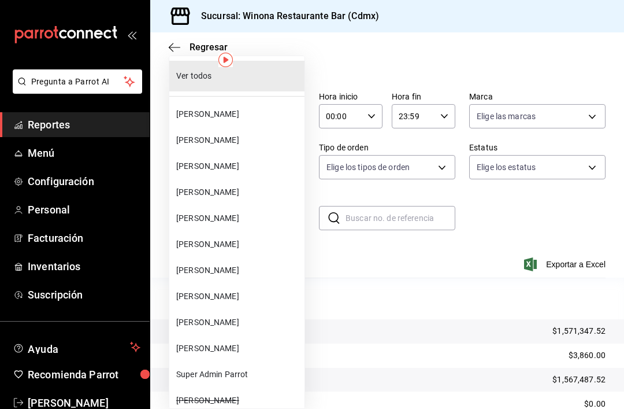
click at [548, 214] on div at bounding box center [312, 204] width 624 height 409
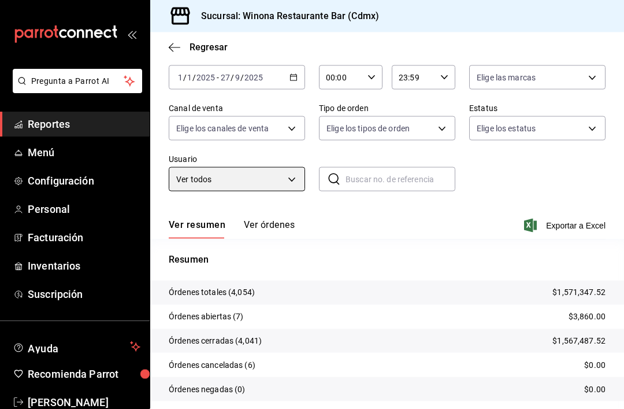
scroll to position [37, 0]
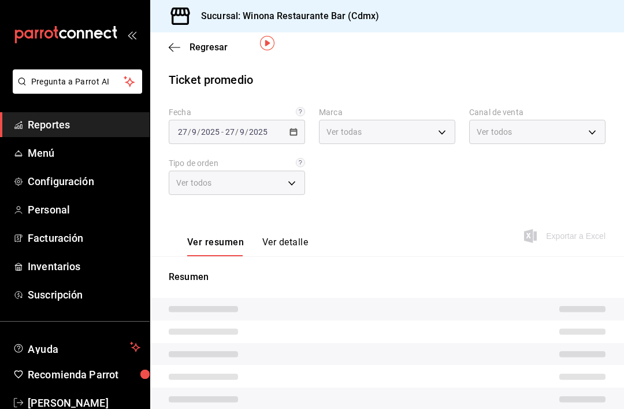
type input "908d6df4-2f26-4775-af38-303bc5da28fc"
type input "PARROT,UBER_EATS,RAPPI,DIDI_FOOD,ONLINE"
type input "647861da-375c-4f1c-a225-262562e97522,2a7e2ac4-f1f0-48f5-abb5-62348e761713,EXTER…"
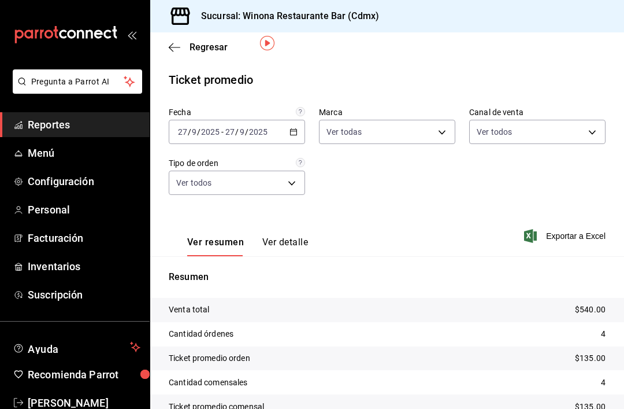
click at [294, 256] on div "Resumen Venta total $540.00 Cantidad órdenes 4 Ticket promedio orden $135.00 Ca…" at bounding box center [387, 344] width 474 height 176
click at [307, 236] on button "Ver detalle" at bounding box center [285, 246] width 46 height 20
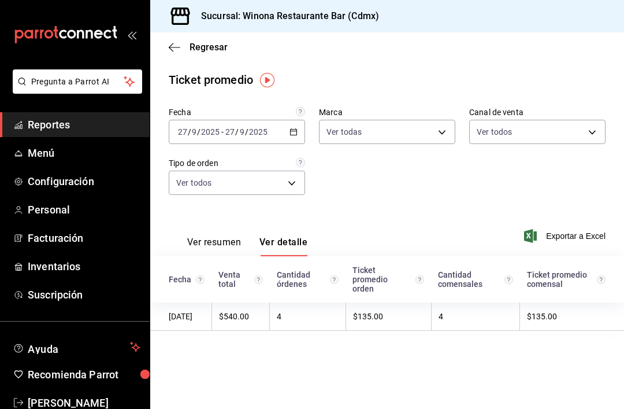
click at [269, 193] on body "Pregunta a Parrot AI Reportes Menú Configuración Personal Facturación Inventari…" at bounding box center [312, 204] width 624 height 409
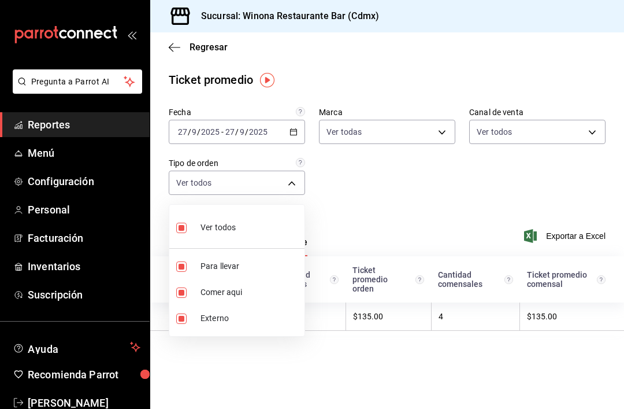
click at [380, 205] on div at bounding box center [312, 204] width 624 height 409
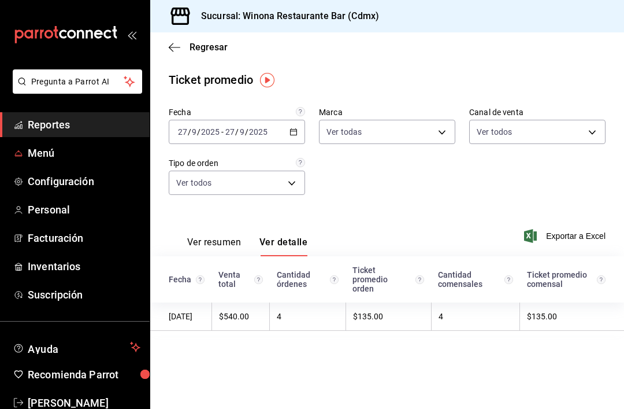
click at [68, 147] on span "Menú" at bounding box center [84, 153] width 113 height 16
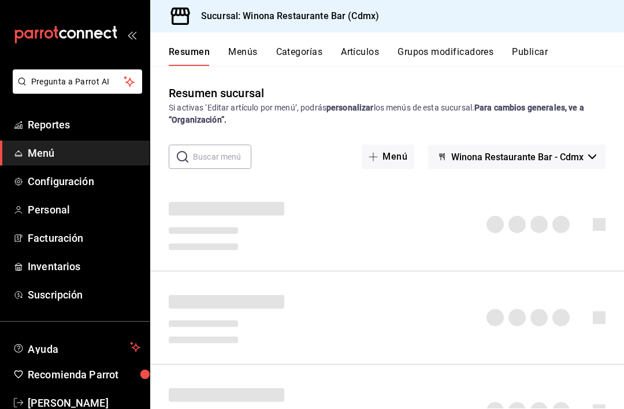
click at [57, 134] on link "Reportes" at bounding box center [75, 124] width 150 height 25
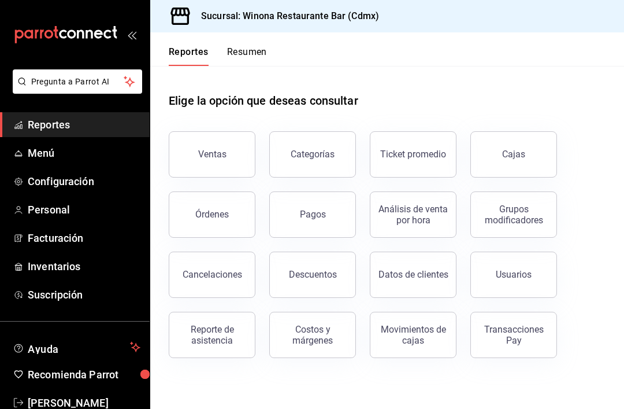
click at [320, 353] on button "Costos y márgenes" at bounding box center [312, 335] width 87 height 46
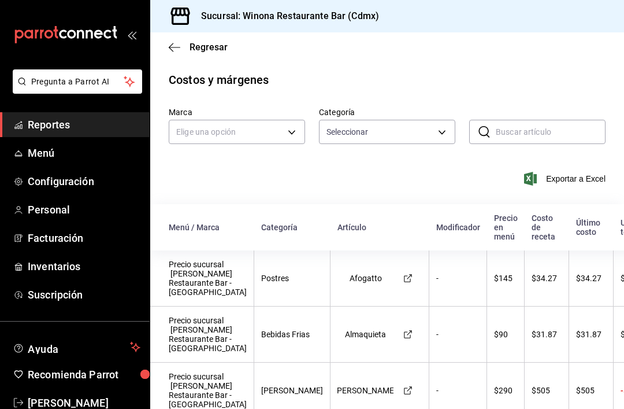
click at [438, 136] on body "Pregunta a Parrot AI Reportes Menú Configuración Personal Facturación Inventari…" at bounding box center [312, 204] width 624 height 409
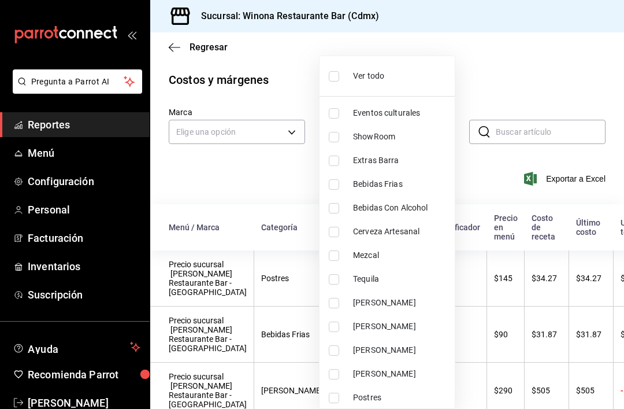
click at [332, 180] on input "checkbox" at bounding box center [334, 184] width 10 height 10
checkbox input "true"
type input "dff24040-5703-43ff-b599-5e4f4763bd82"
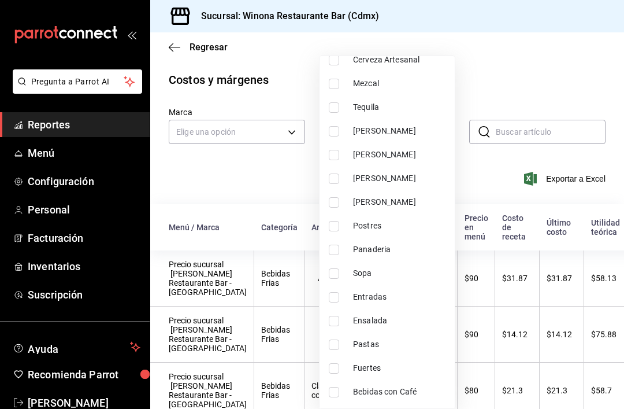
scroll to position [172, 0]
click at [338, 390] on input "checkbox" at bounding box center [334, 392] width 10 height 10
checkbox input "true"
type input "dff24040-5703-43ff-b599-5e4f4763bd82,cb34ce05-0a3a-464f-b3da-e90e0997d2d8"
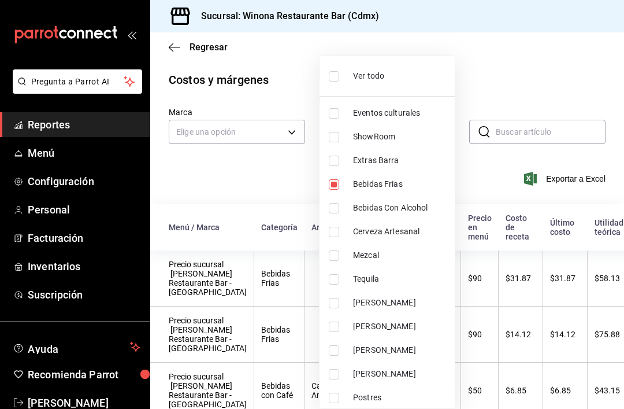
click at [335, 212] on input "checkbox" at bounding box center [334, 208] width 10 height 10
checkbox input "true"
type input "dff24040-5703-43ff-b599-5e4f4763bd82,cb34ce05-0a3a-464f-b3da-e90e0997d2d8,f4966…"
click at [527, 82] on div at bounding box center [312, 204] width 624 height 409
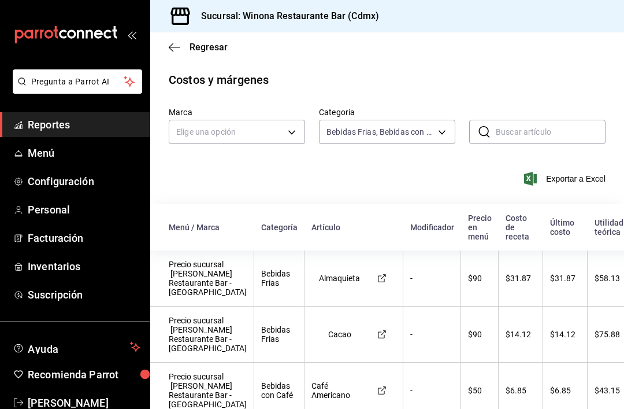
click at [290, 129] on body "Pregunta a Parrot AI Reportes Menú Configuración Personal Facturación Inventari…" at bounding box center [312, 204] width 624 height 409
click at [285, 190] on li "Winona Restaurante Bar - Cdmx" at bounding box center [236, 186] width 135 height 19
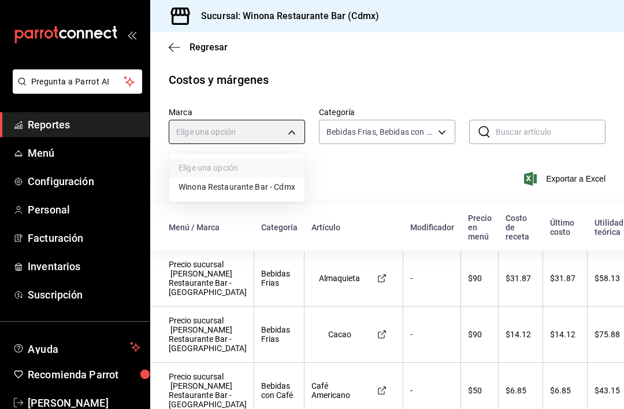
type input "908d6df4-2f26-4775-af38-303bc5da28fc"
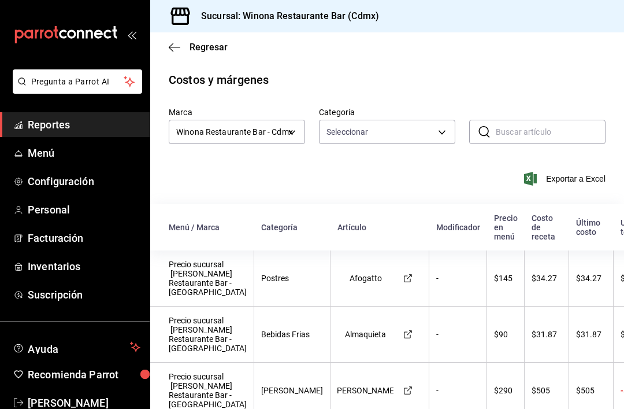
click at [432, 137] on body "Pregunta a Parrot AI Reportes Menú Configuración Personal Facturación Inventari…" at bounding box center [312, 204] width 624 height 409
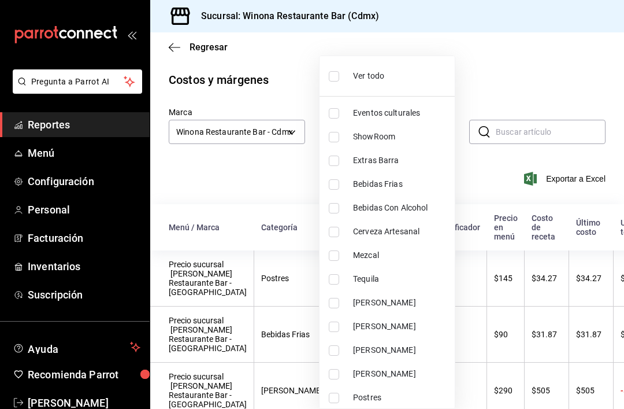
click at [338, 179] on input "checkbox" at bounding box center [334, 184] width 10 height 10
checkbox input "true"
type input "dff24040-5703-43ff-b599-5e4f4763bd82"
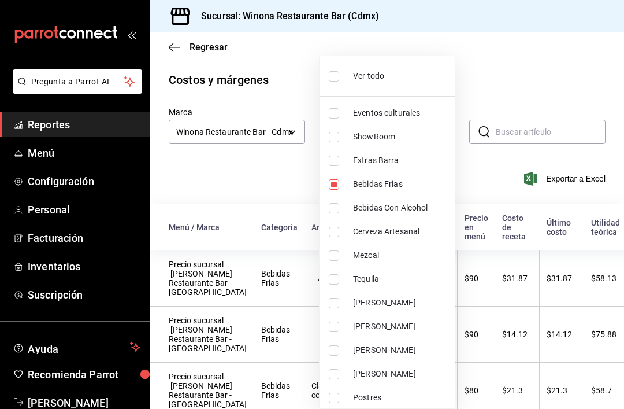
click at [334, 210] on input "checkbox" at bounding box center [334, 208] width 10 height 10
checkbox input "true"
click at [336, 223] on li "Cerveza Artesanal" at bounding box center [387, 232] width 135 height 24
type input "dff24040-5703-43ff-b599-5e4f4763bd82,f4966e21-bf6f-4118-b709-6db48a35bf06,72e67…"
checkbox input "true"
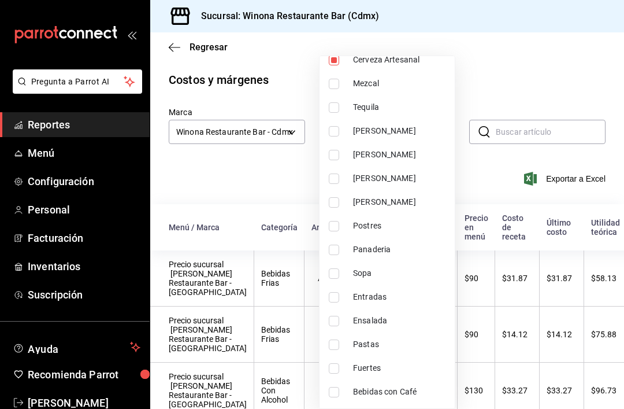
scroll to position [172, 0]
click at [331, 396] on input "checkbox" at bounding box center [334, 392] width 10 height 10
checkbox input "true"
type input "dff24040-5703-43ff-b599-5e4f4763bd82,f4966e21-bf6f-4118-b709-6db48a35bf06,72e67…"
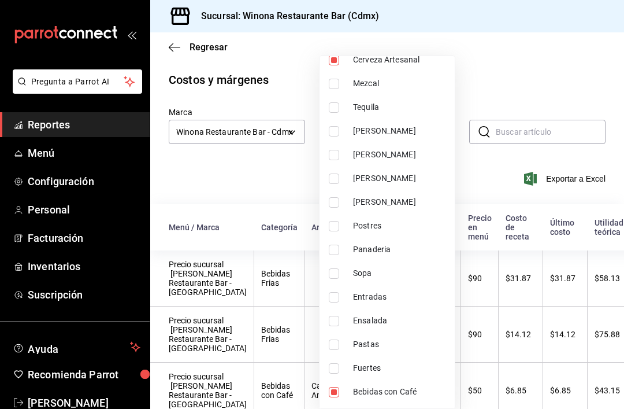
click at [526, 80] on div at bounding box center [312, 204] width 624 height 409
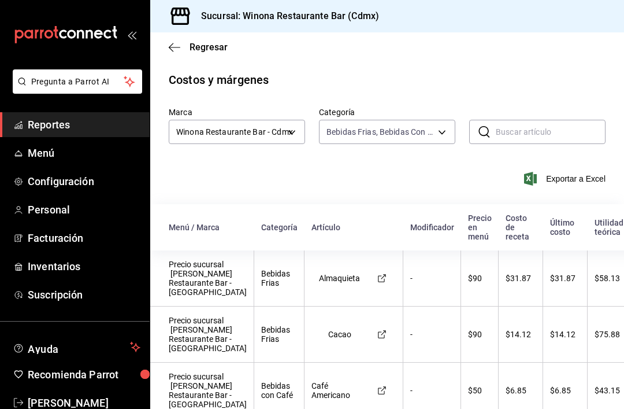
click at [580, 180] on span "Exportar a Excel" at bounding box center [565, 179] width 79 height 14
click at [28, 157] on span "Menú" at bounding box center [84, 153] width 113 height 16
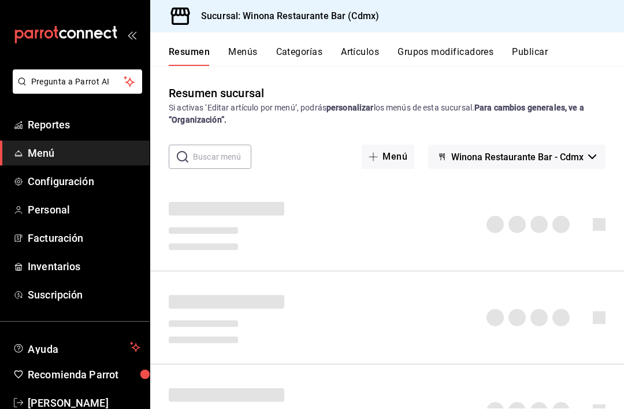
click at [32, 154] on span "Menú" at bounding box center [84, 153] width 113 height 16
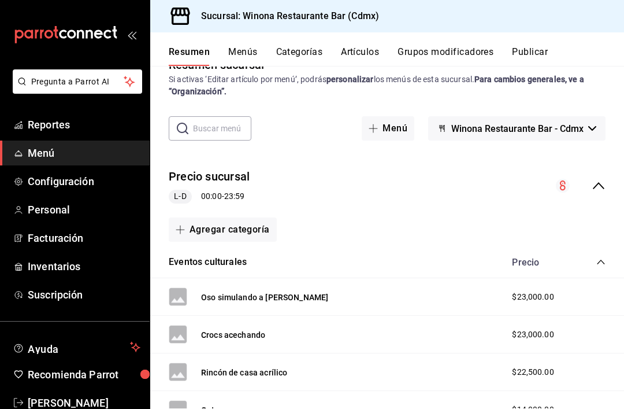
scroll to position [37, 0]
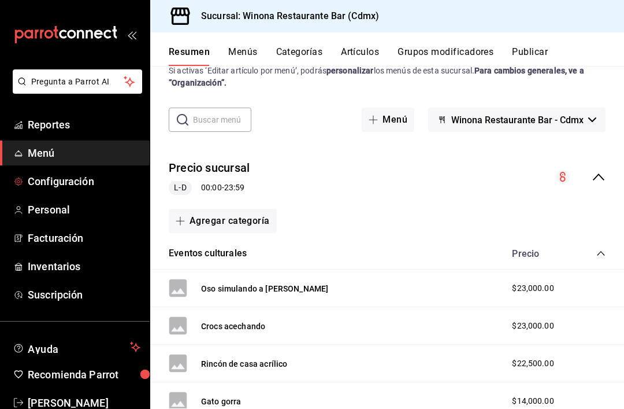
click at [30, 177] on span "Configuración" at bounding box center [84, 181] width 113 height 16
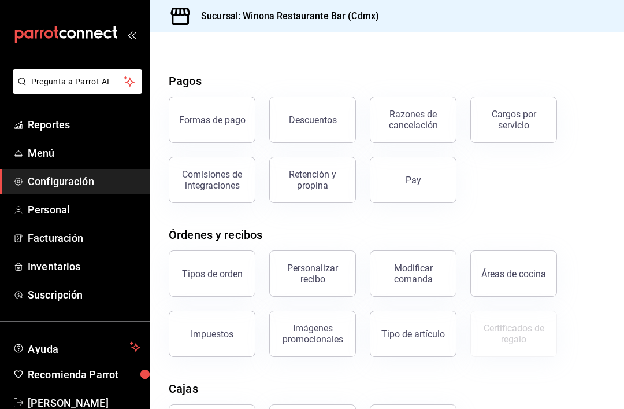
scroll to position [24, 0]
click at [40, 267] on span "Inventarios" at bounding box center [84, 266] width 113 height 16
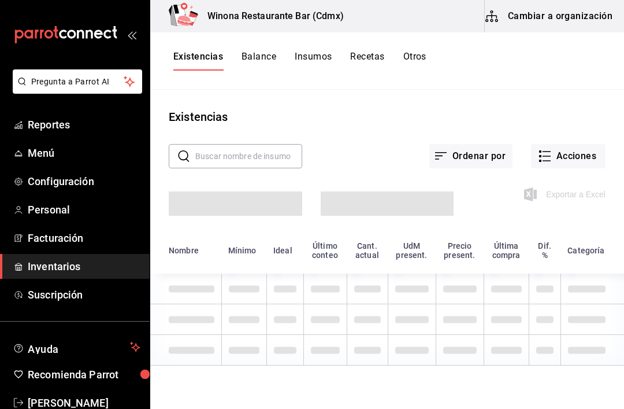
click at [586, 161] on button "Acciones" at bounding box center [568, 156] width 75 height 24
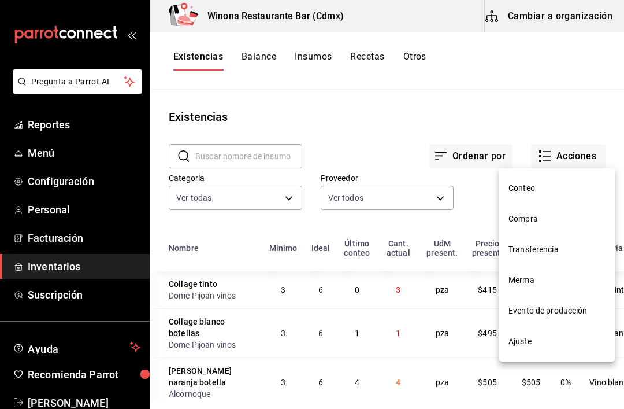
click at [18, 147] on div at bounding box center [312, 204] width 624 height 409
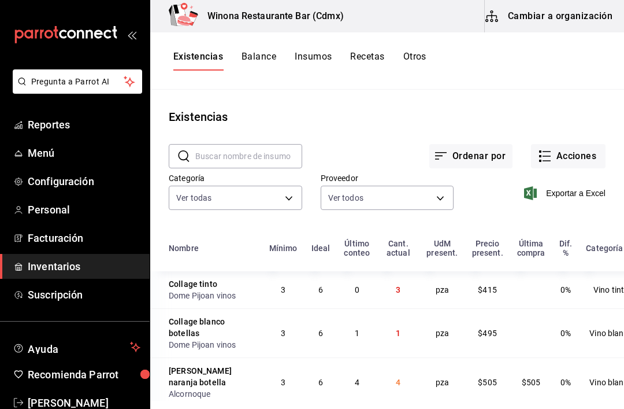
click at [29, 154] on span "Menú" at bounding box center [84, 153] width 113 height 16
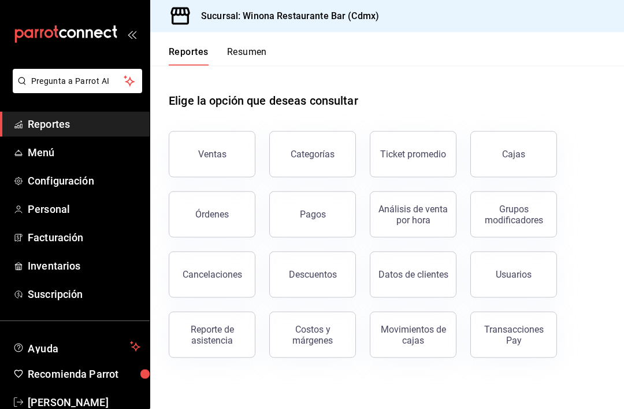
scroll to position [8, 0]
click at [38, 272] on span "Inventarios" at bounding box center [84, 266] width 113 height 16
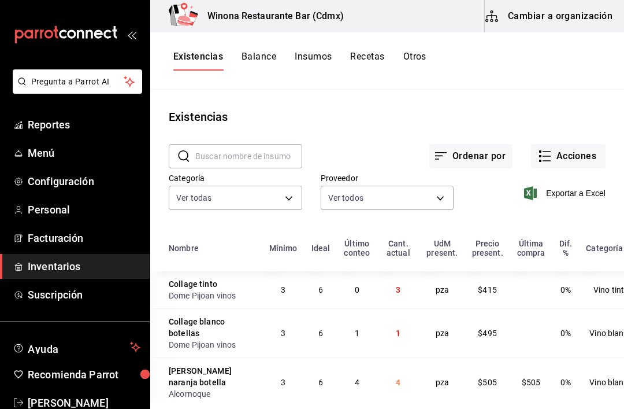
click at [47, 163] on link "Menú" at bounding box center [75, 152] width 150 height 25
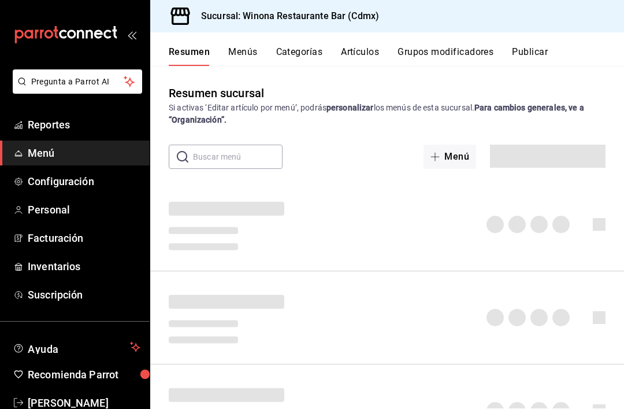
click at [90, 185] on span "Configuración" at bounding box center [84, 181] width 113 height 16
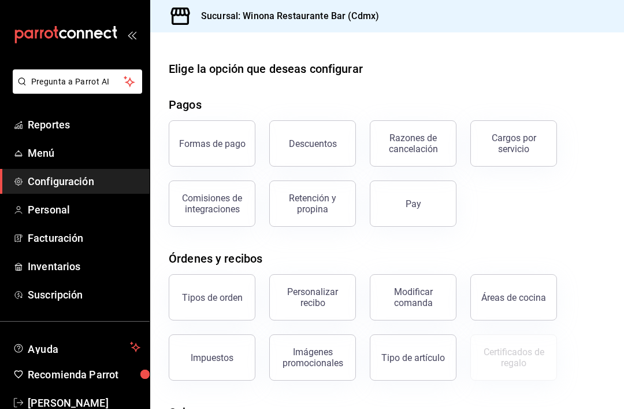
click at [64, 221] on link "Personal" at bounding box center [75, 209] width 150 height 25
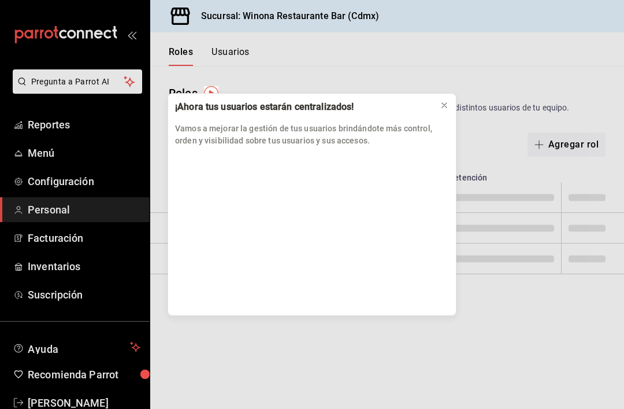
click at [53, 126] on div "¡Ahora tus usuarios estarán centralizados! Vamos a mejorar la gestión de tus us…" at bounding box center [312, 204] width 624 height 409
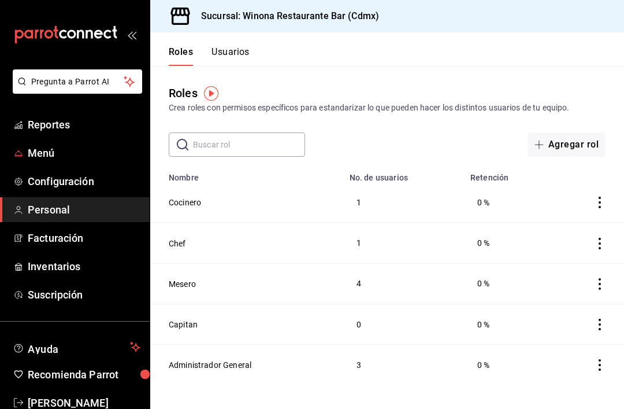
click at [60, 141] on link "Menú" at bounding box center [75, 152] width 150 height 25
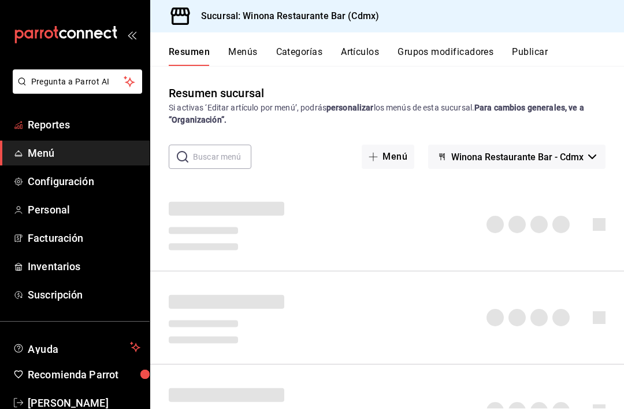
click at [57, 125] on span "Reportes" at bounding box center [84, 125] width 113 height 16
